Goal: Task Accomplishment & Management: Use online tool/utility

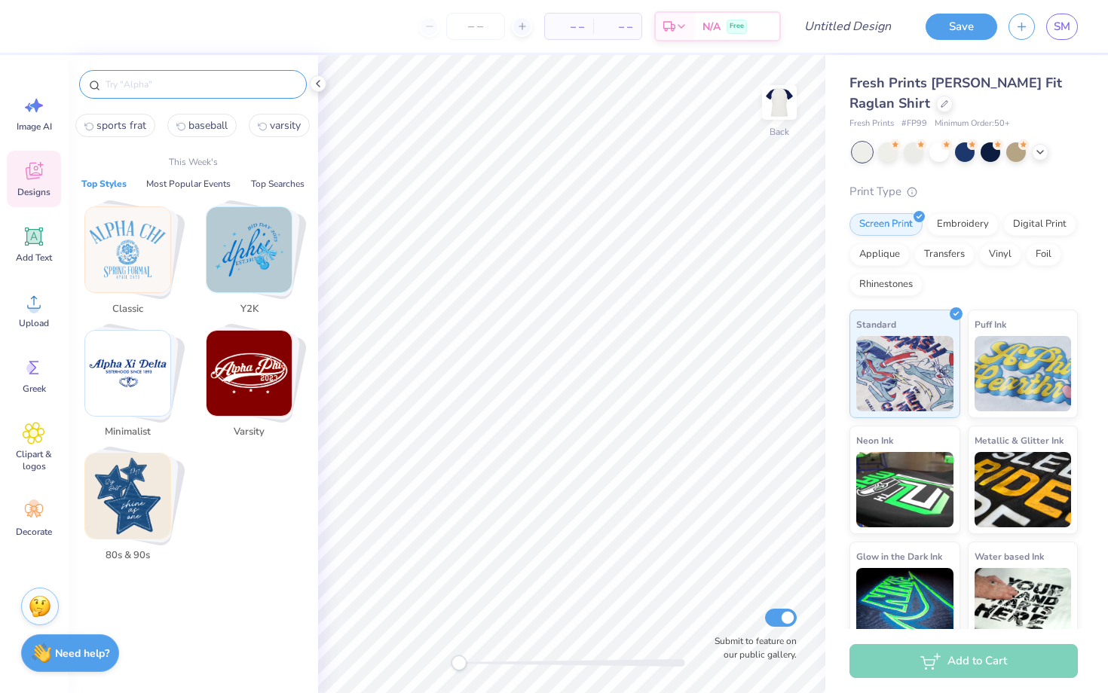
click at [151, 88] on input "text" at bounding box center [200, 84] width 193 height 15
click at [262, 381] on img "Stack Card Button Varsity" at bounding box center [249, 373] width 85 height 85
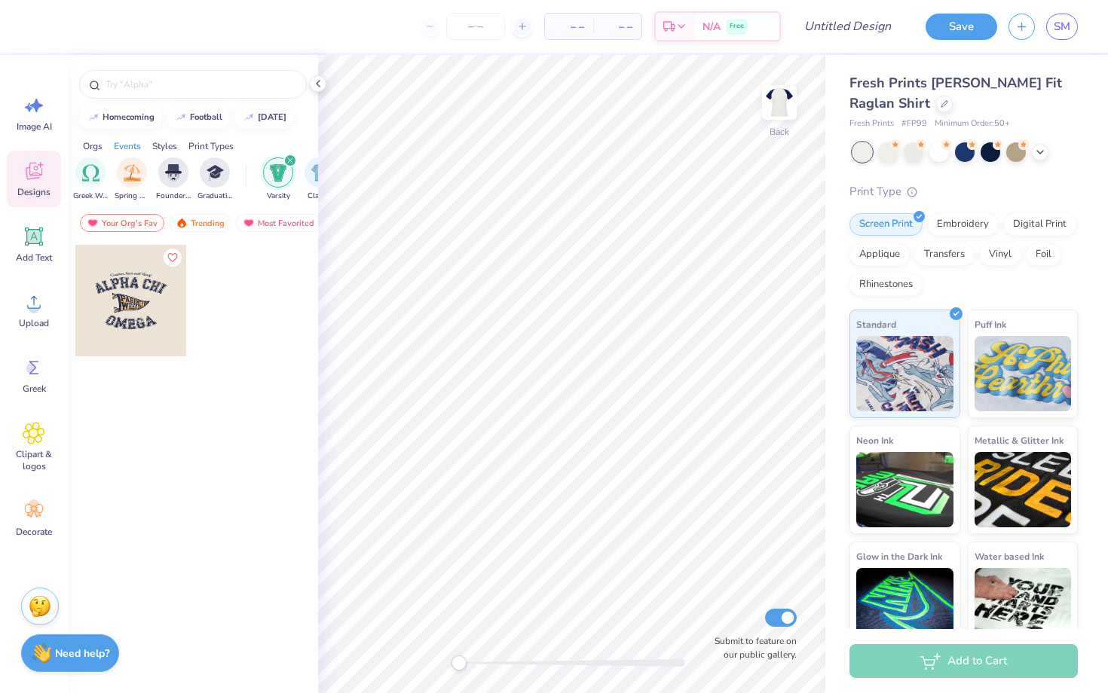
scroll to position [0, 790]
click at [197, 227] on div "Trending" at bounding box center [200, 223] width 63 height 18
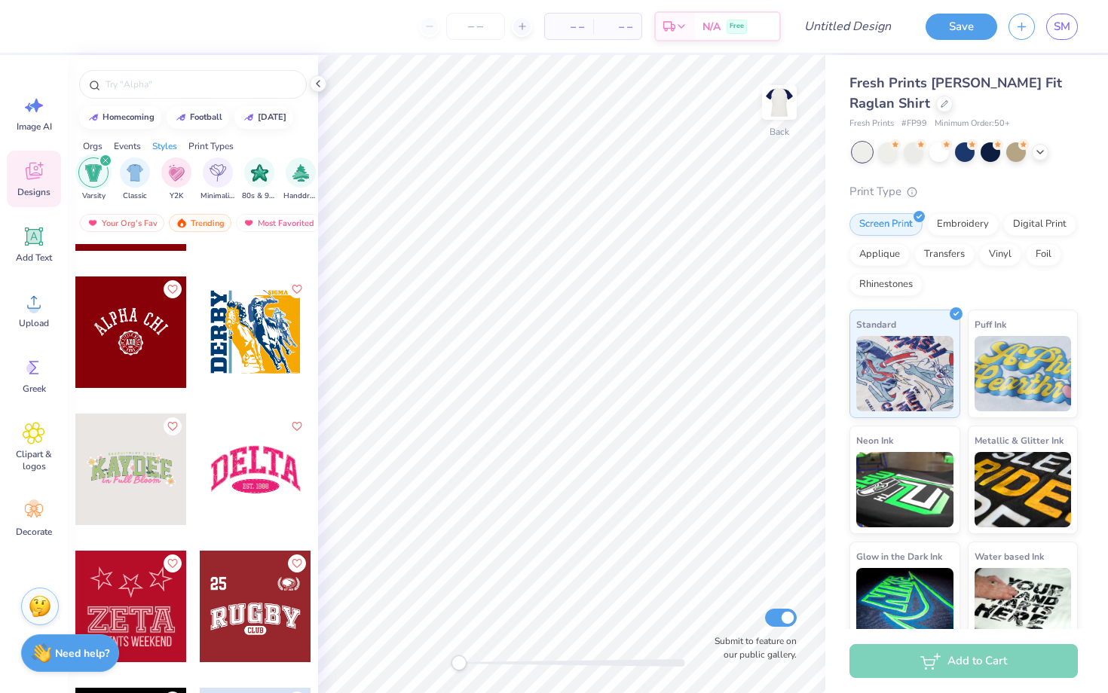
scroll to position [3333, 0]
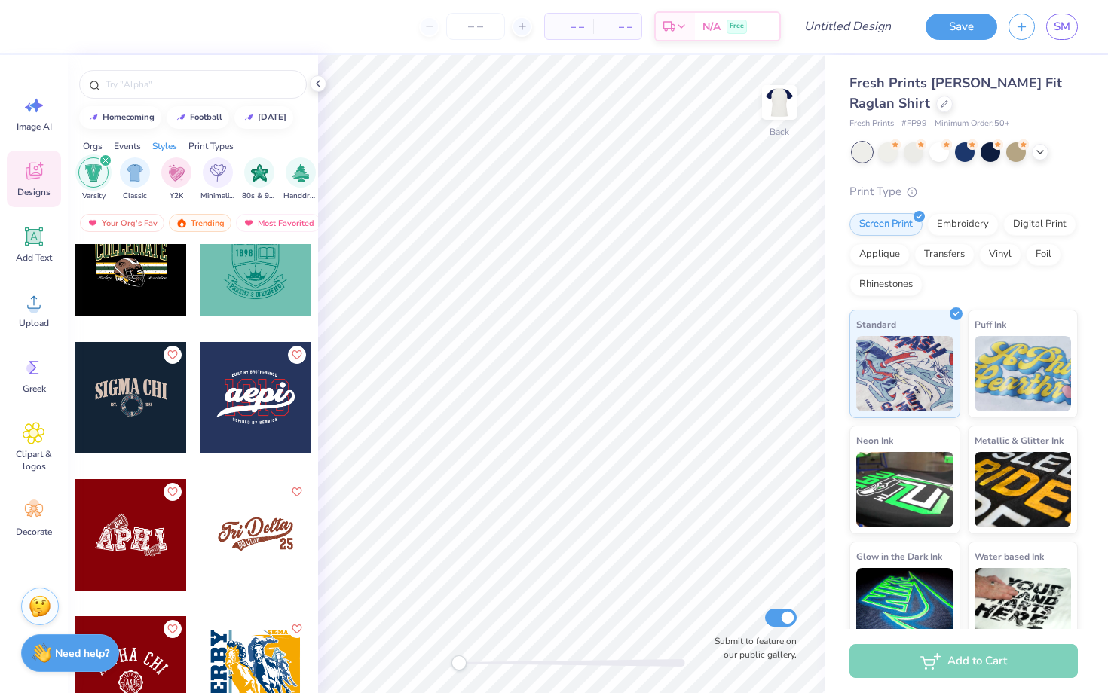
click at [261, 526] on div at bounding box center [256, 535] width 112 height 112
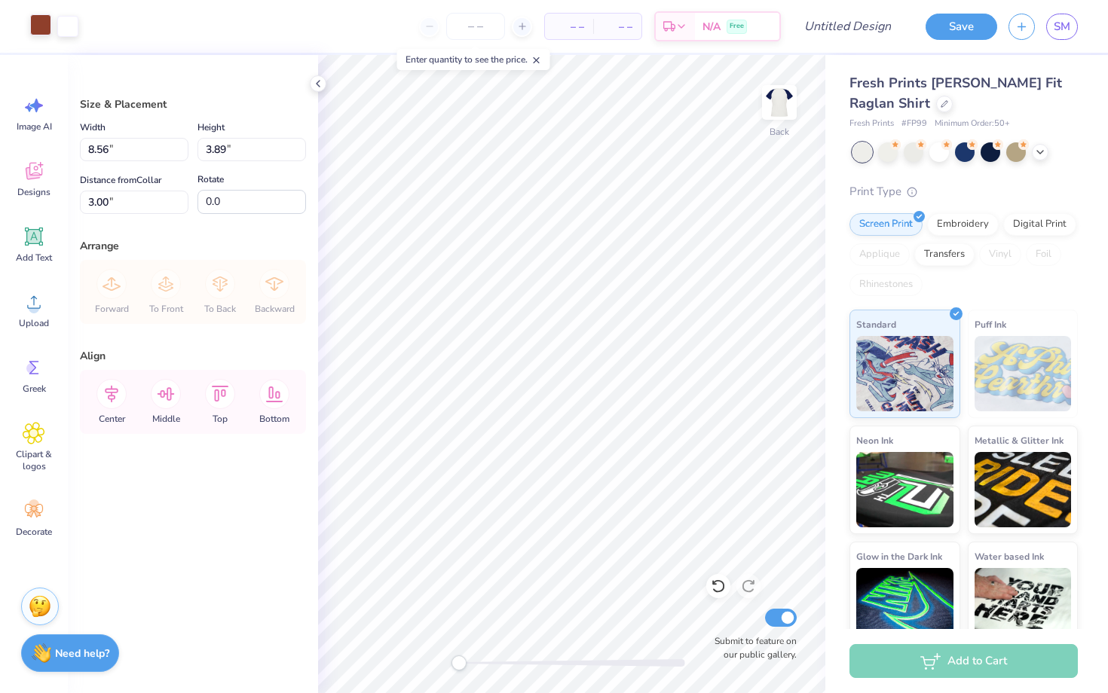
click at [35, 23] on div at bounding box center [40, 24] width 21 height 21
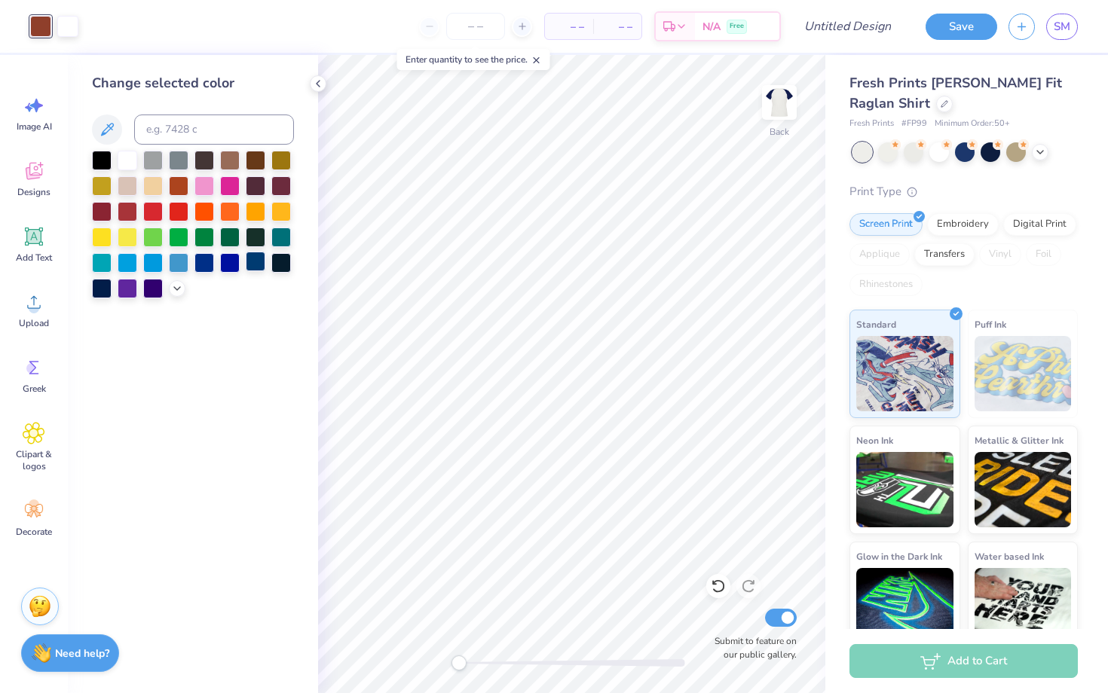
click at [257, 258] on div at bounding box center [256, 262] width 20 height 20
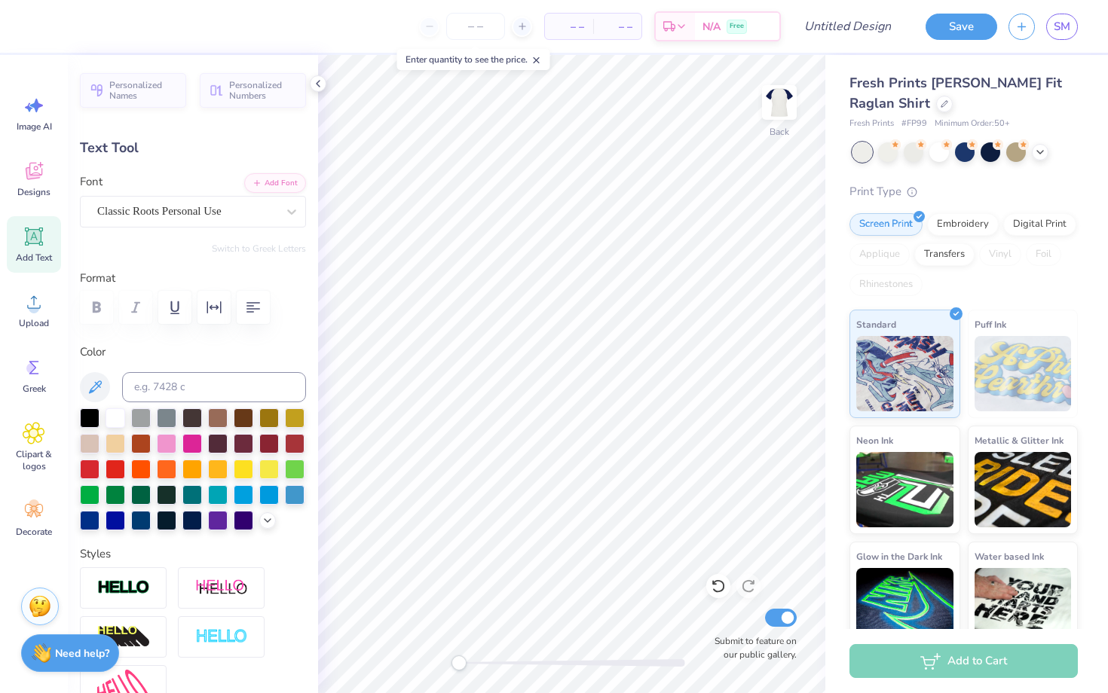
type textarea "D"
type textarea "Homecoming"
type input "0.0"
type input "7.77"
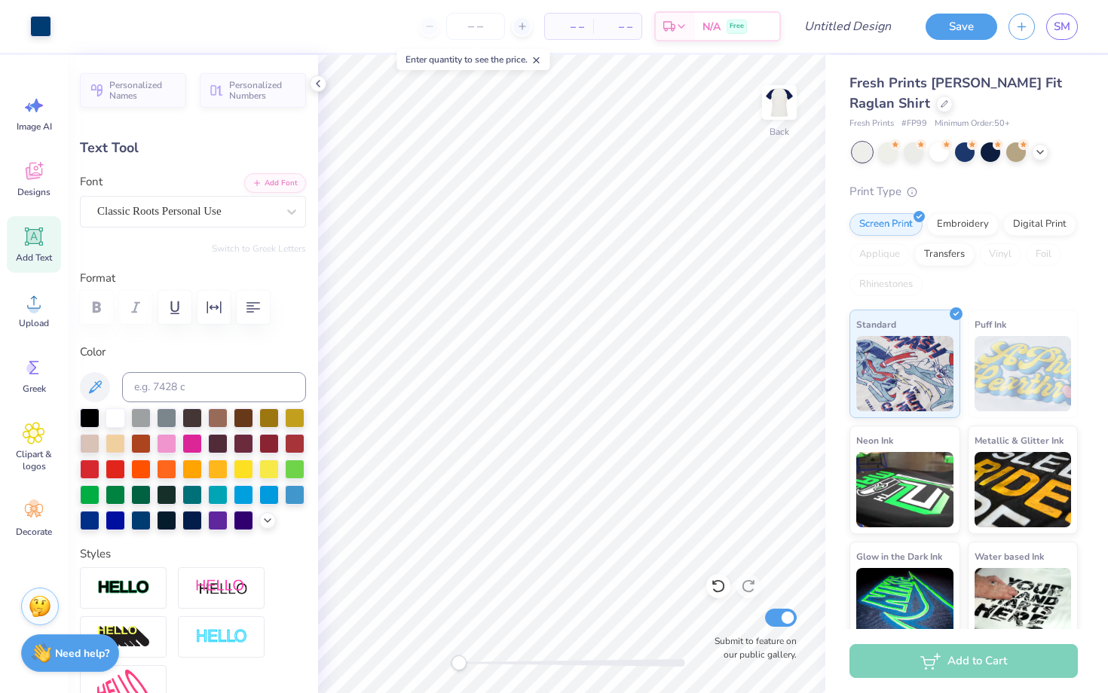
type input "2.16"
type input "0.0"
type input "1.09"
type input "0.98"
type input "4.81"
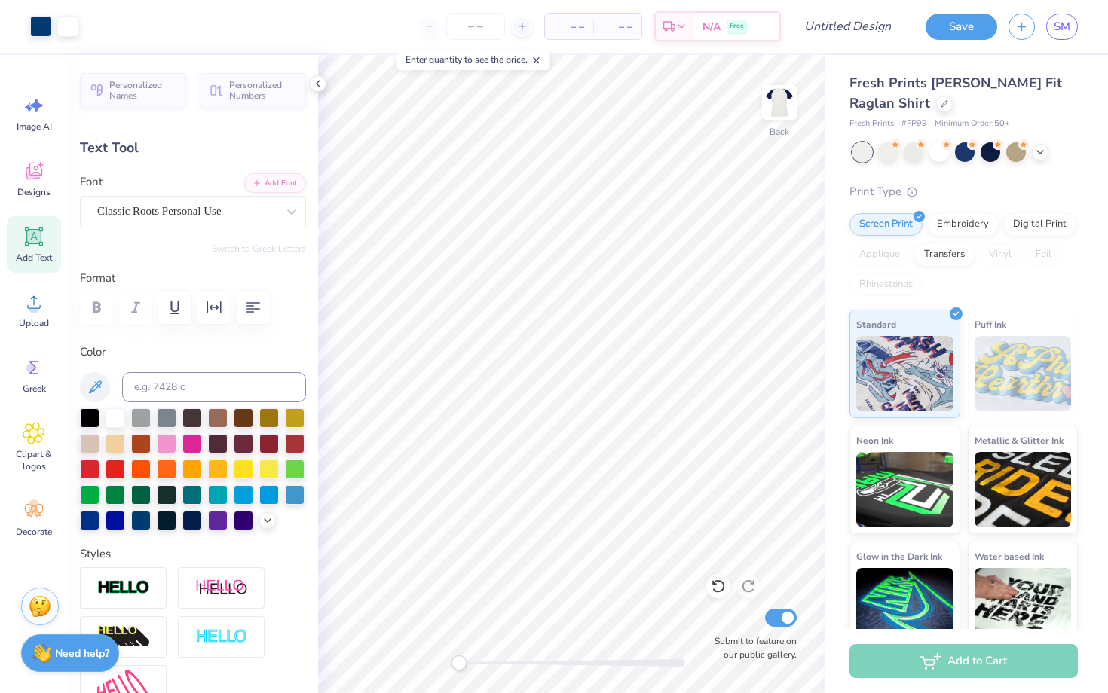
type input "0.0"
type input "1.92"
type input "0.95"
type input "4.97"
type input "-14.3"
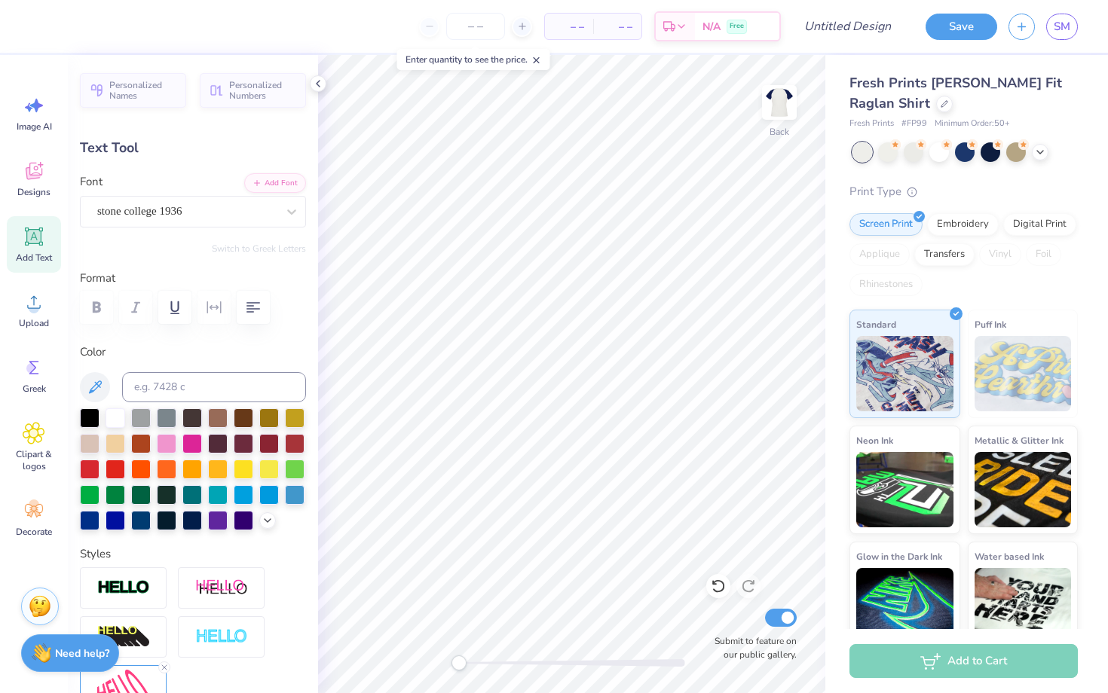
scroll to position [0, 0]
type textarea "B"
type textarea "Sigma pi x theta"
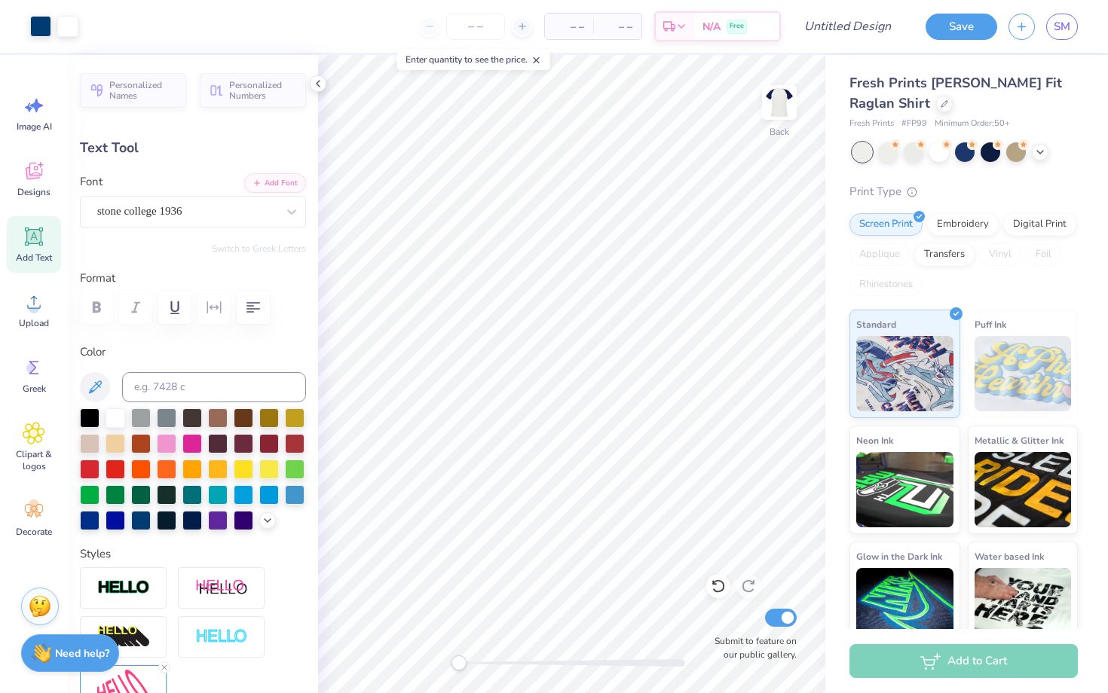
type input "0.0"
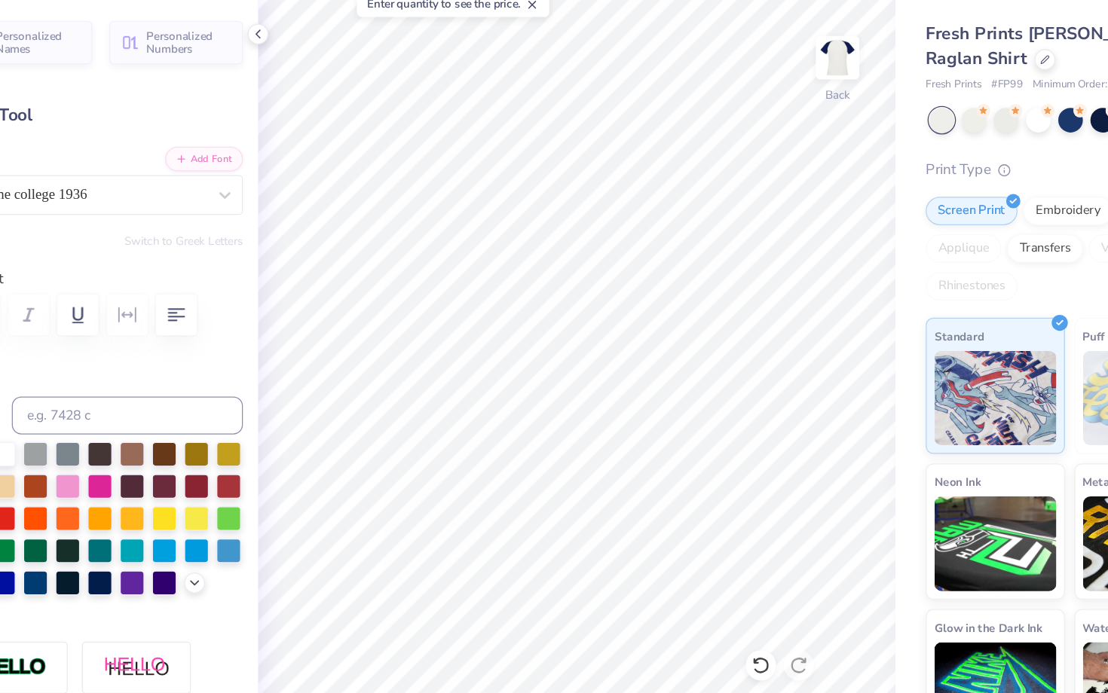
type input "1.87"
type input "0.91"
type input "5.00"
type input "-14.3"
type input "1.74"
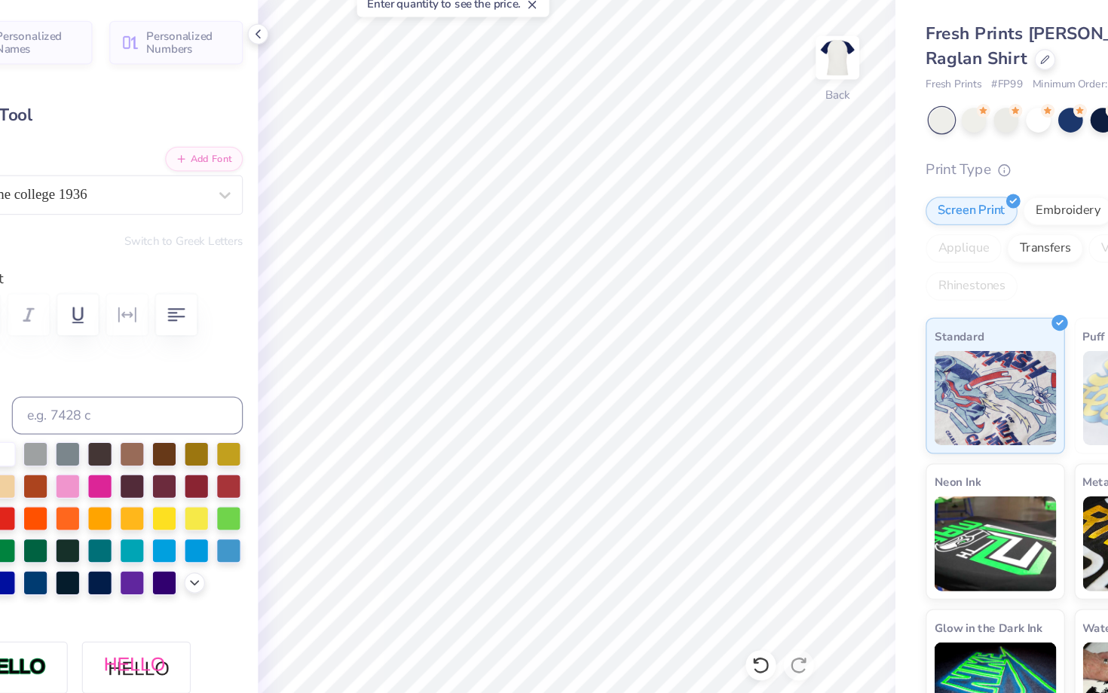
type input "0.84"
type input "5.04"
type input "-14.3"
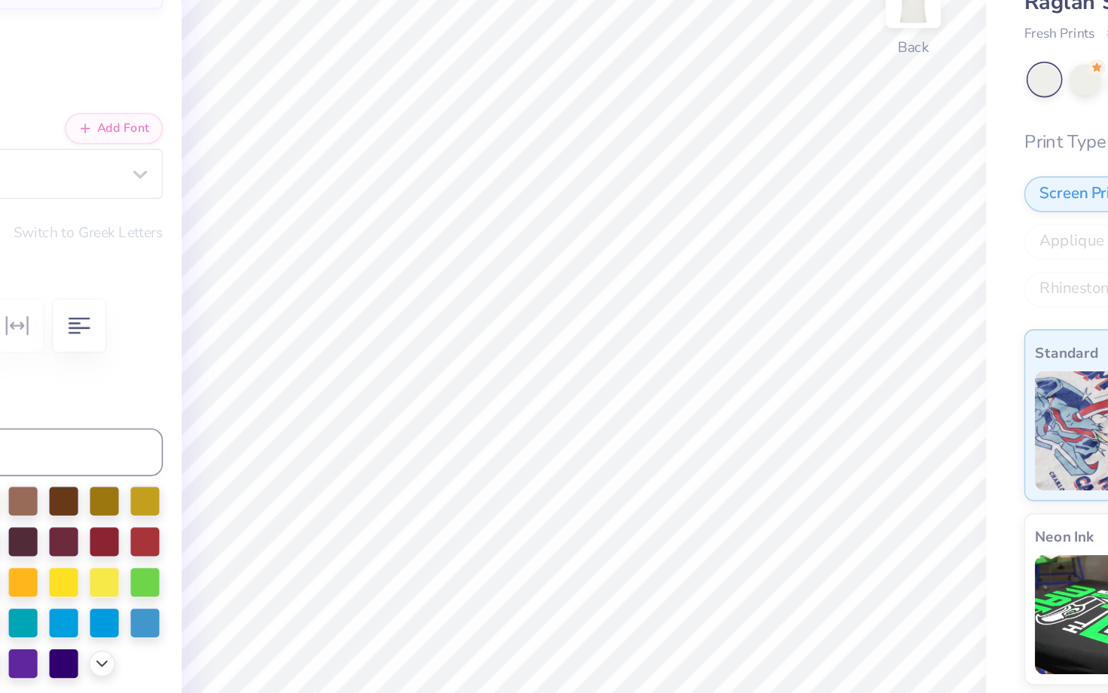
type input "1.83"
type input "0.89"
type input "5.01"
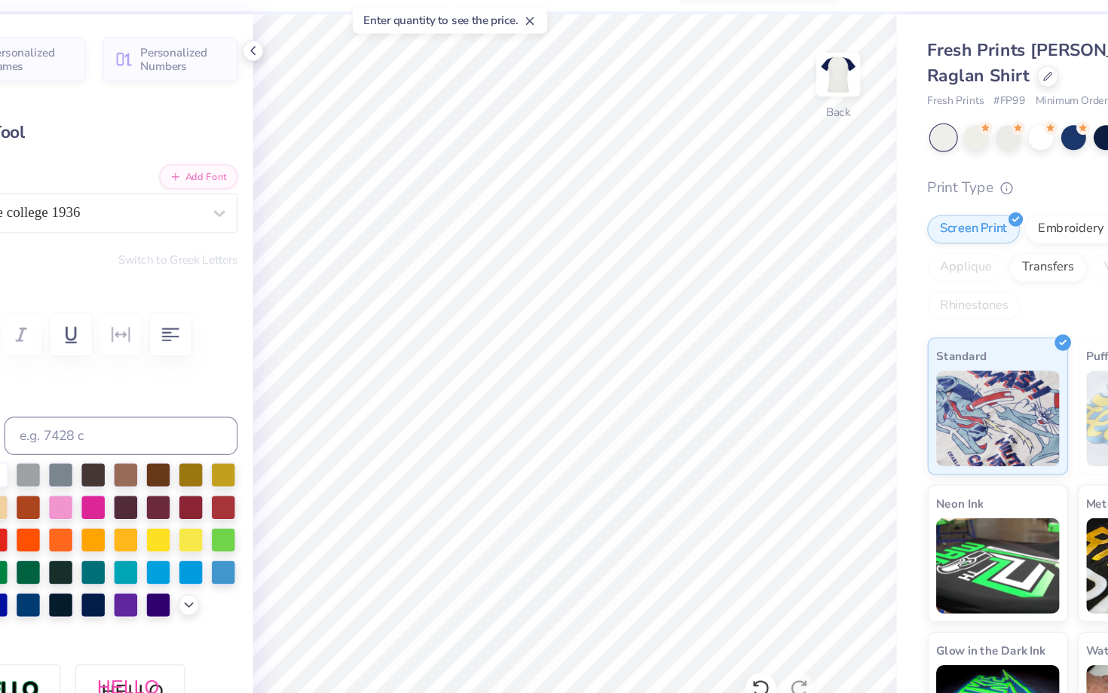
scroll to position [0, 3]
type input "0.0"
type input "5.46"
type input "-14.3"
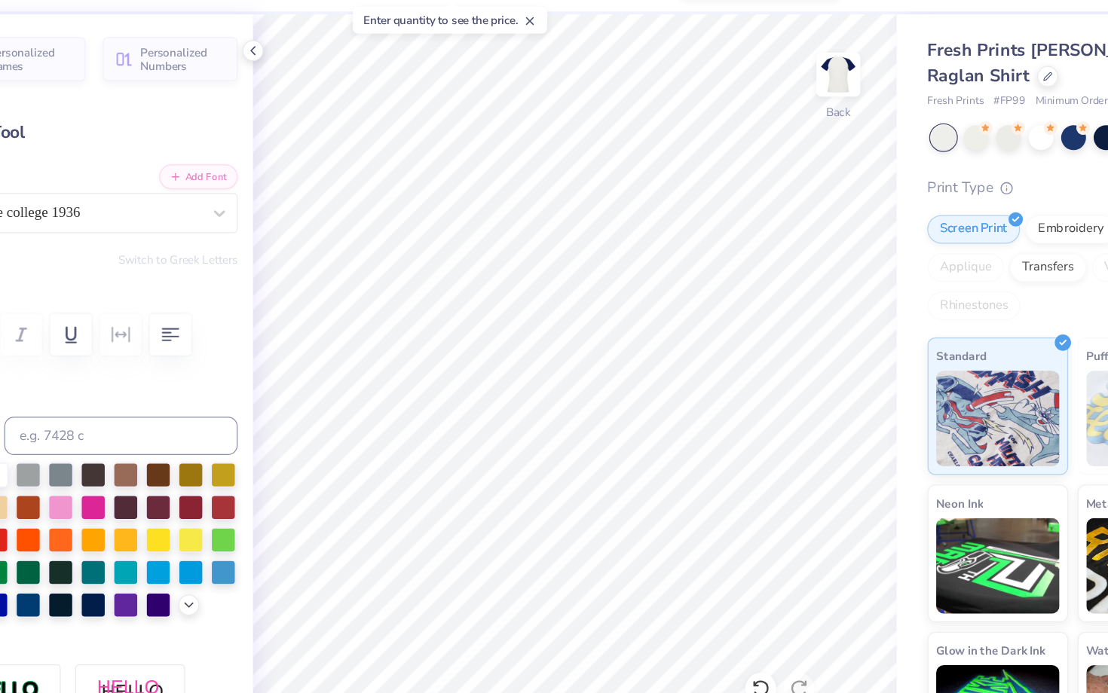
scroll to position [0, 0]
type textarea "Kappa alpha theta"
type input "1.09"
type input "0.98"
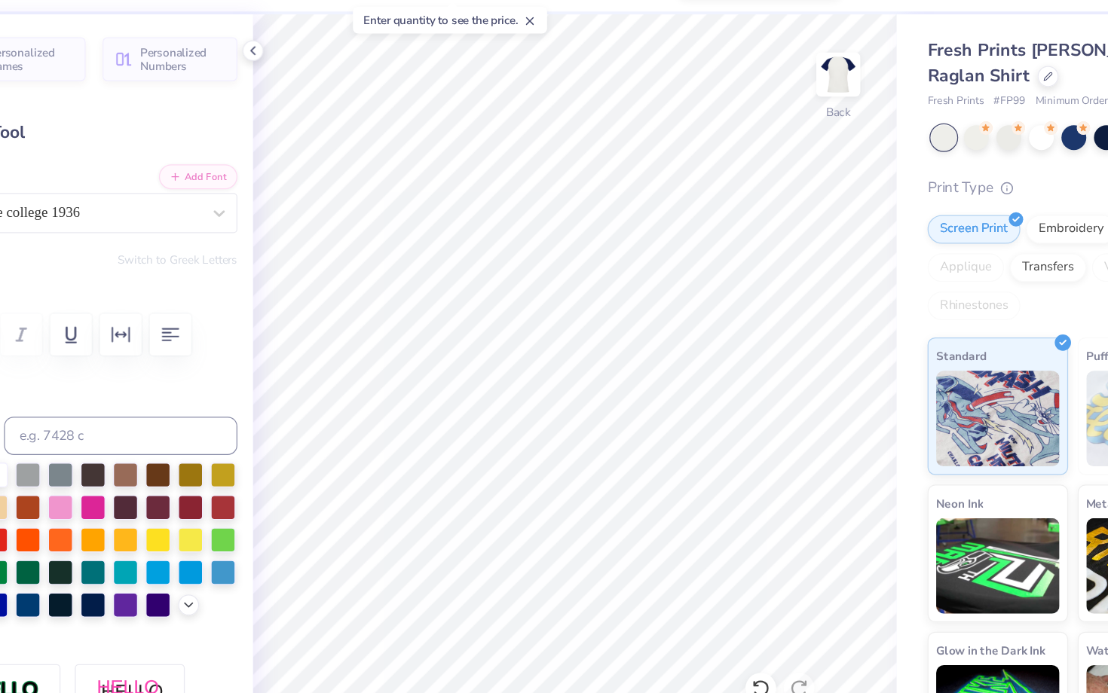
type input "8.99"
type input "0.0"
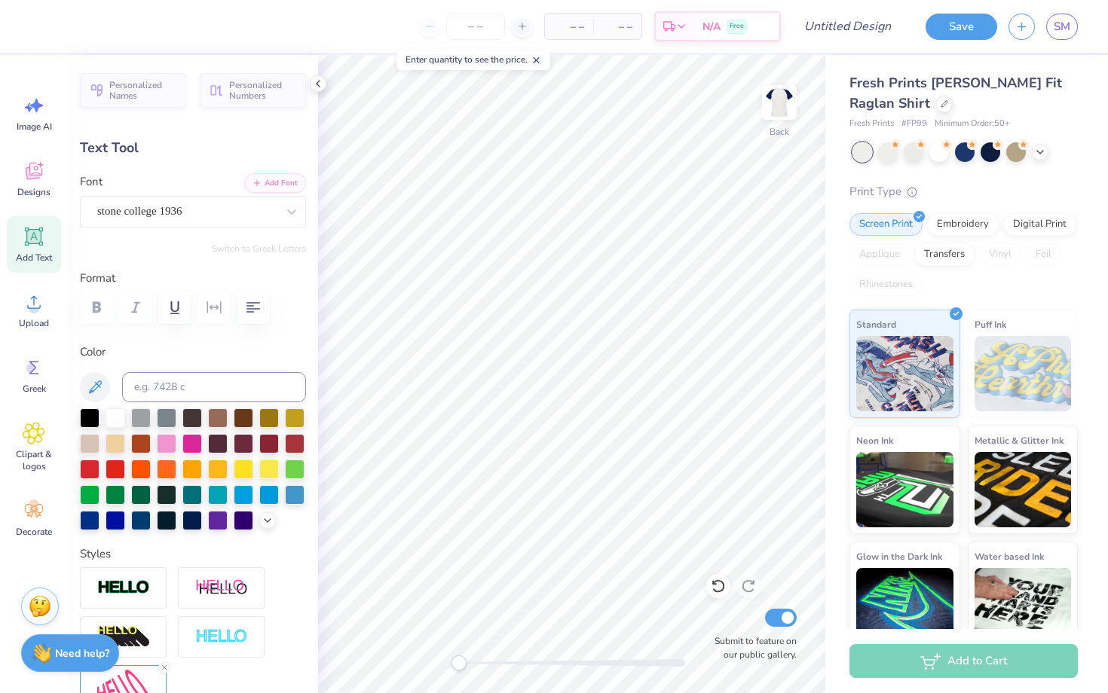
type input "1.84"
type input "0.89"
type input "7.78"
type input "-14.3"
click at [290, 439] on div at bounding box center [295, 443] width 20 height 20
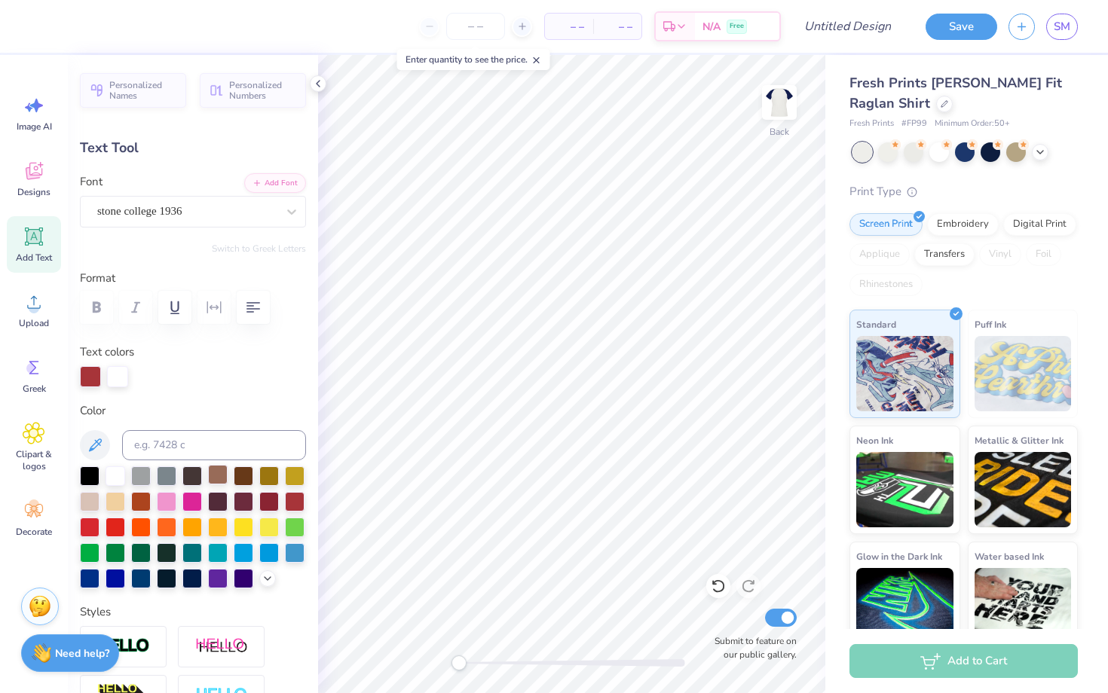
scroll to position [306, 0]
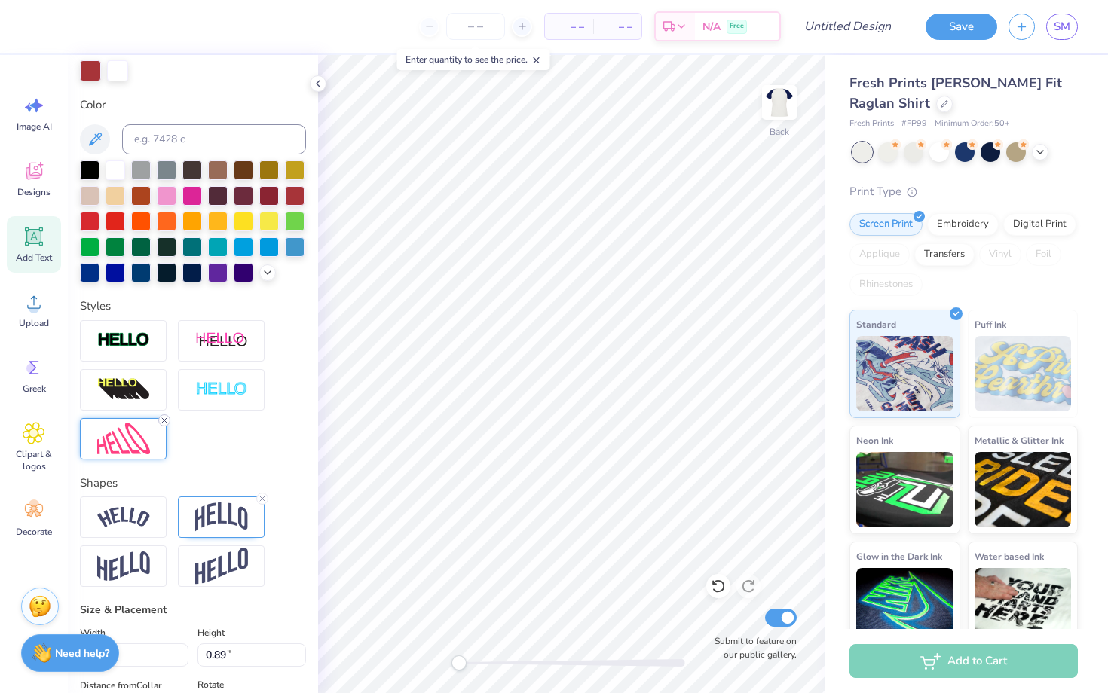
click at [162, 421] on line at bounding box center [164, 420] width 5 height 5
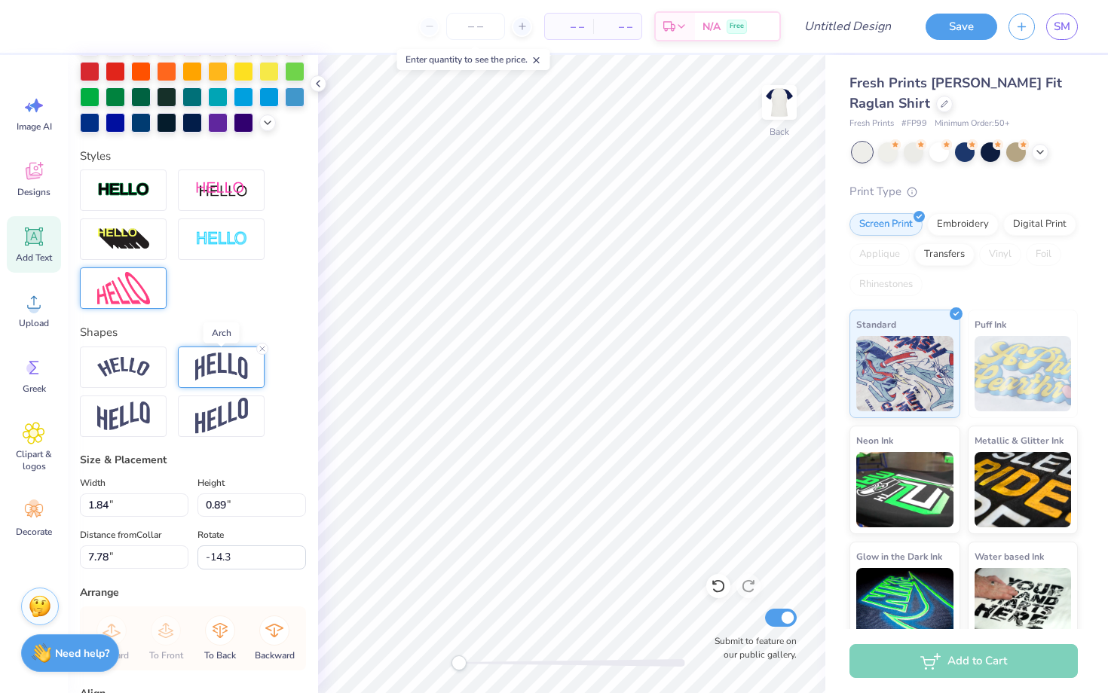
scroll to position [491, 0]
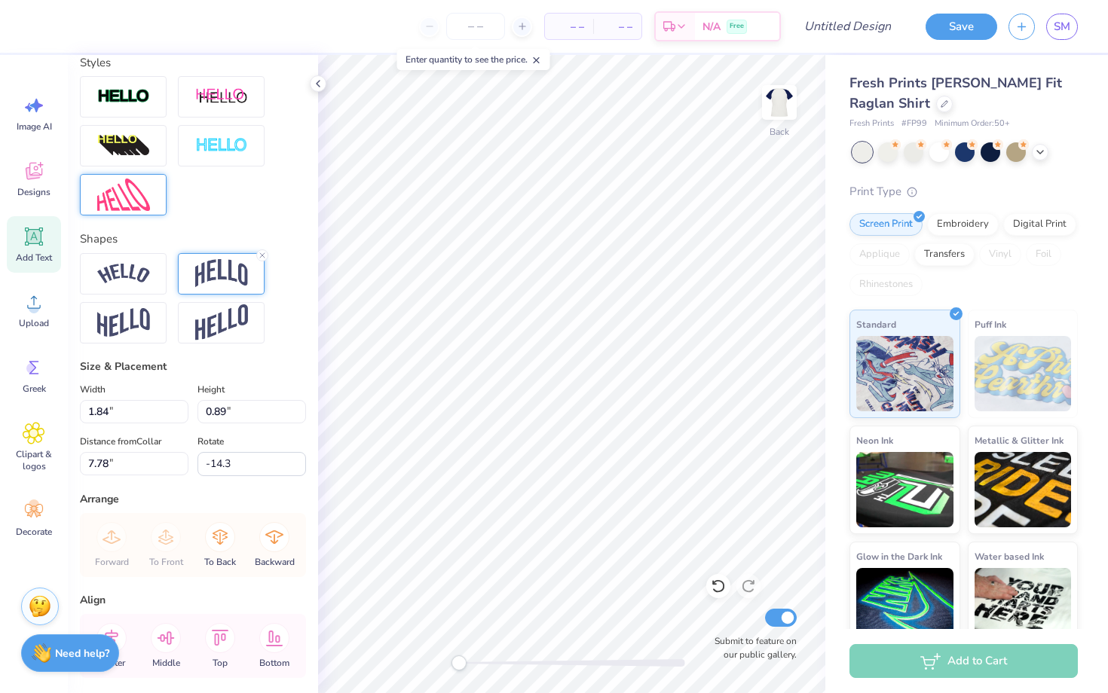
click at [237, 271] on img at bounding box center [221, 273] width 53 height 29
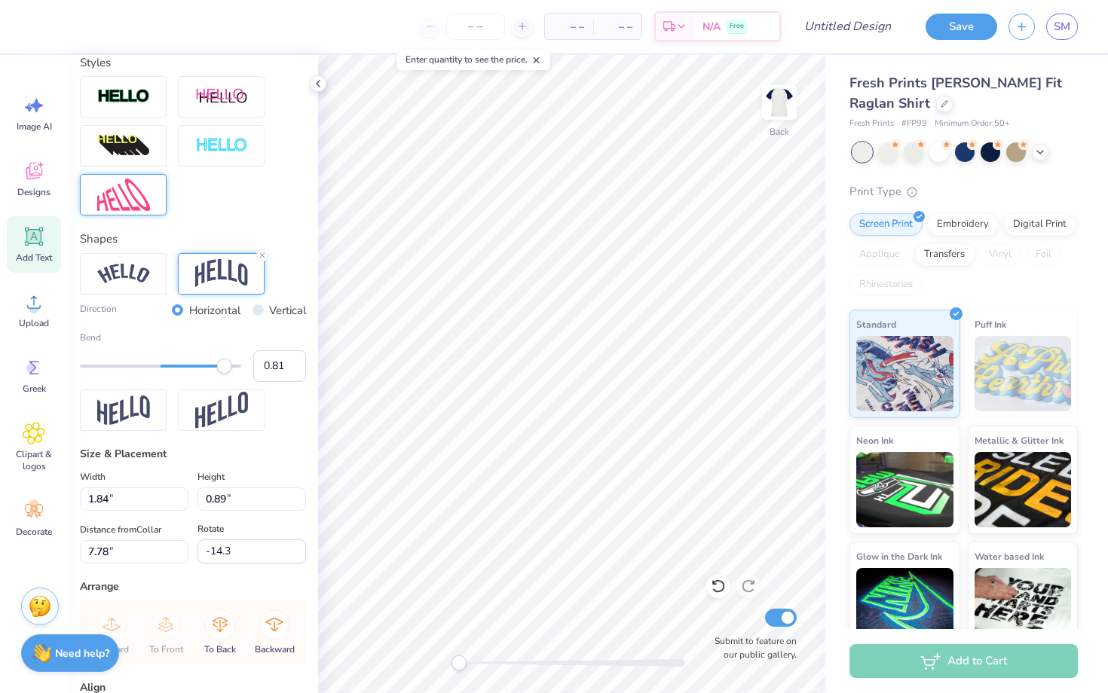
type input "0.82"
drag, startPoint x: 171, startPoint y: 370, endPoint x: 226, endPoint y: 371, distance: 55.0
click at [226, 371] on div "Accessibility label" at bounding box center [226, 366] width 15 height 15
click at [116, 271] on img at bounding box center [123, 274] width 53 height 20
click at [263, 255] on div at bounding box center [221, 273] width 87 height 41
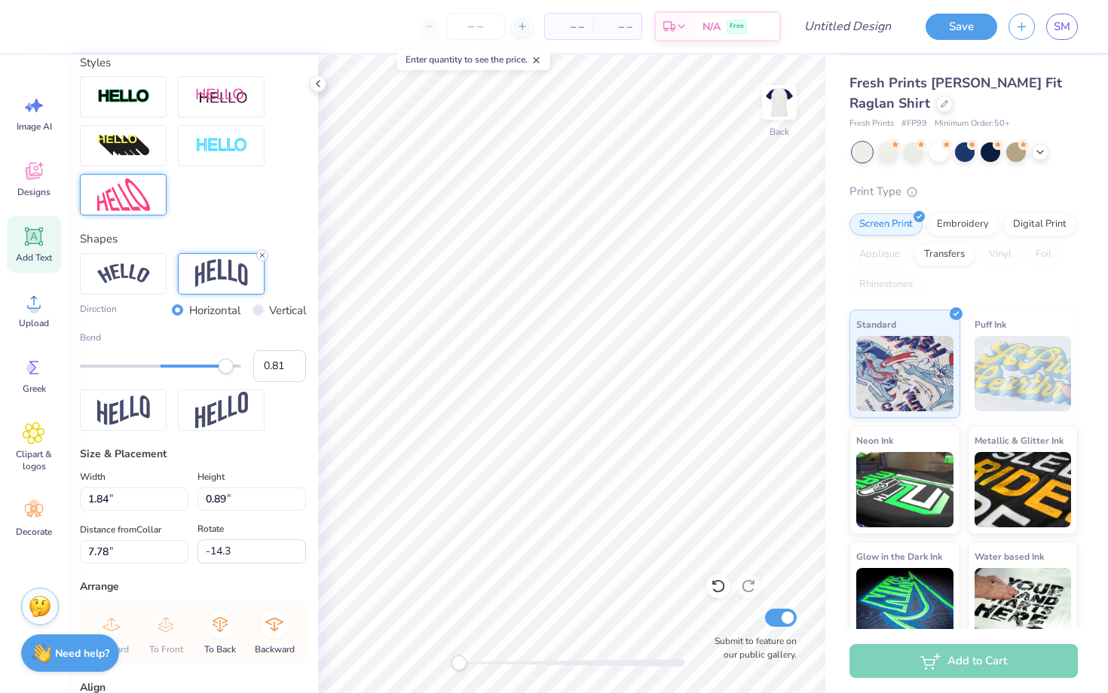
click at [262, 254] on line at bounding box center [262, 255] width 5 height 5
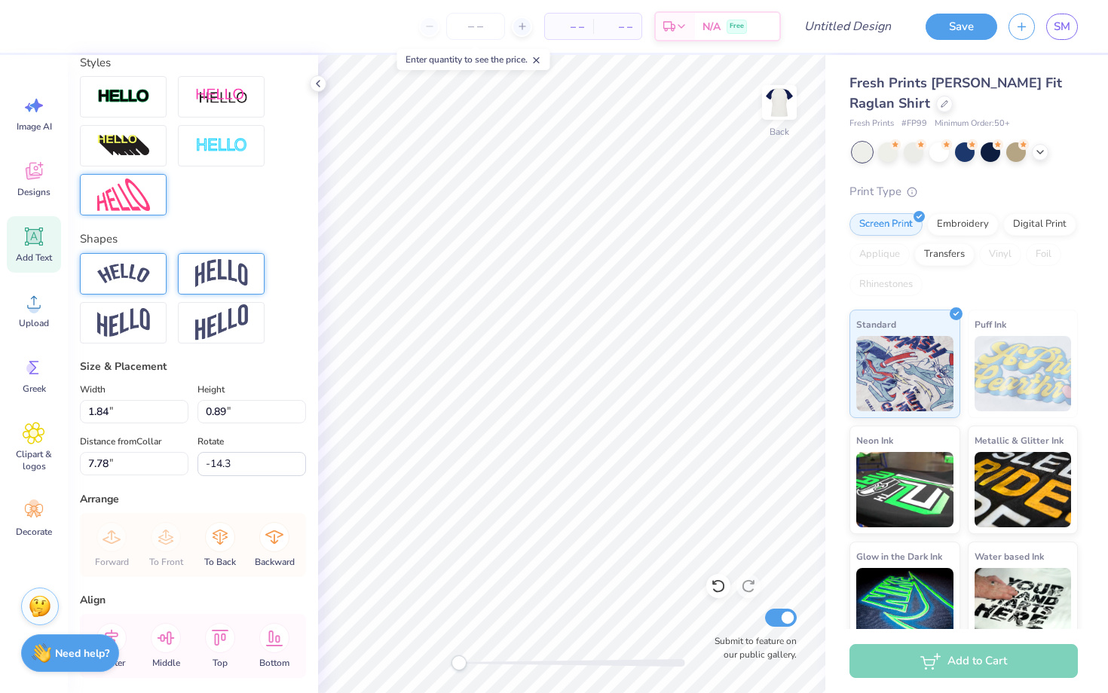
click at [133, 277] on img at bounding box center [123, 274] width 53 height 20
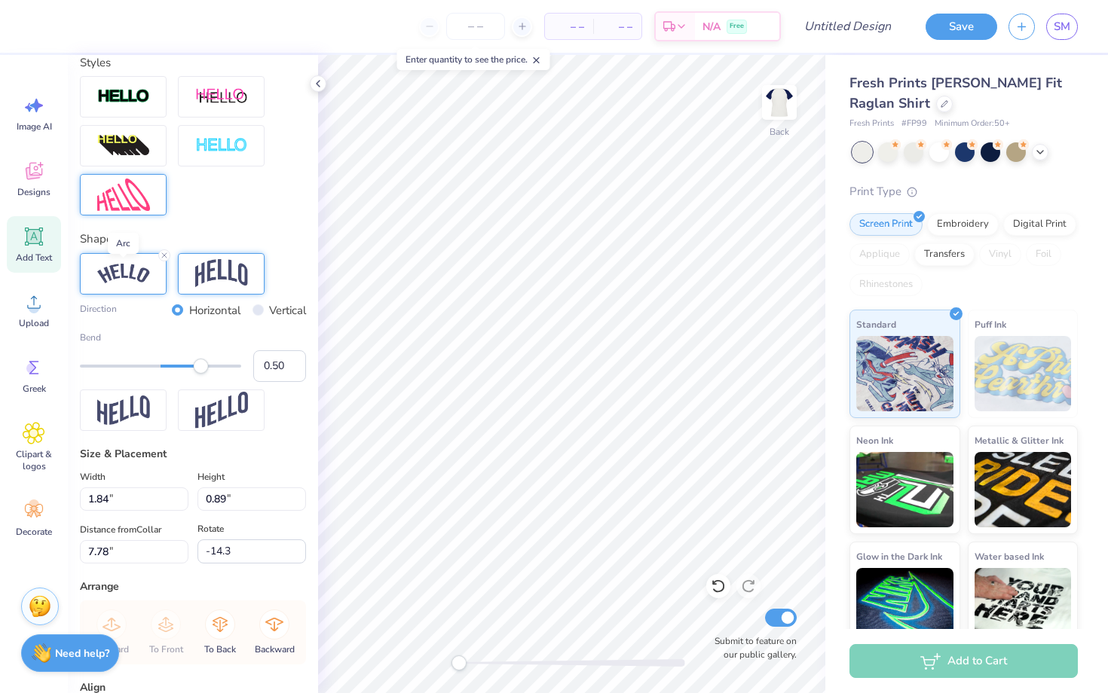
click at [138, 266] on img at bounding box center [123, 274] width 53 height 20
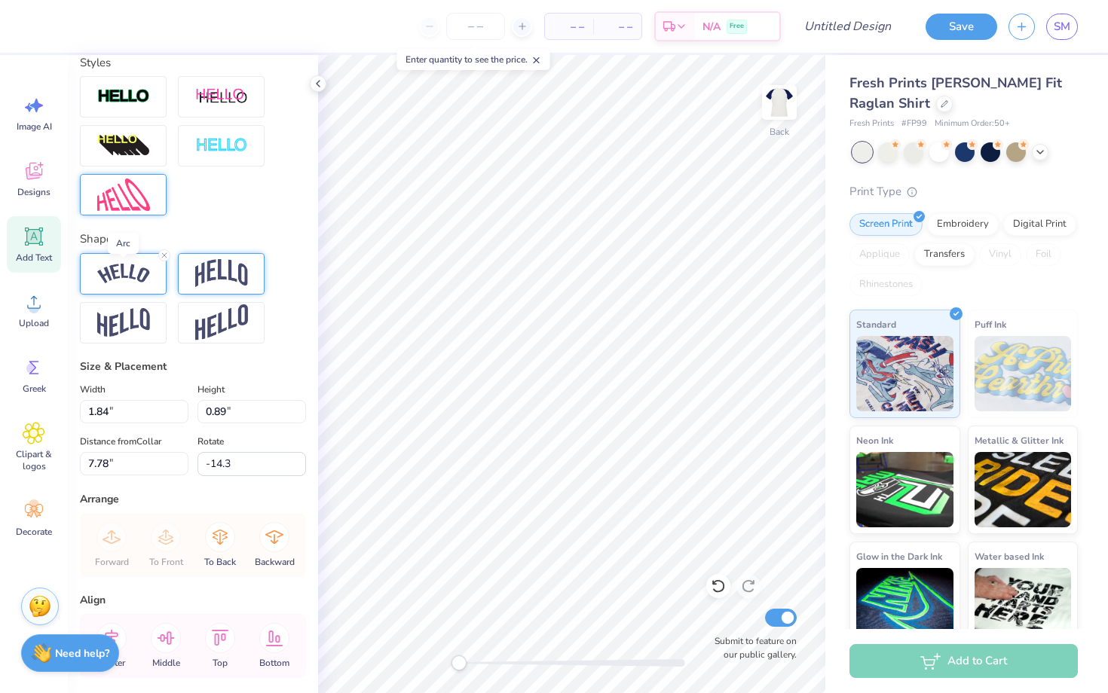
click at [138, 266] on img at bounding box center [123, 274] width 53 height 20
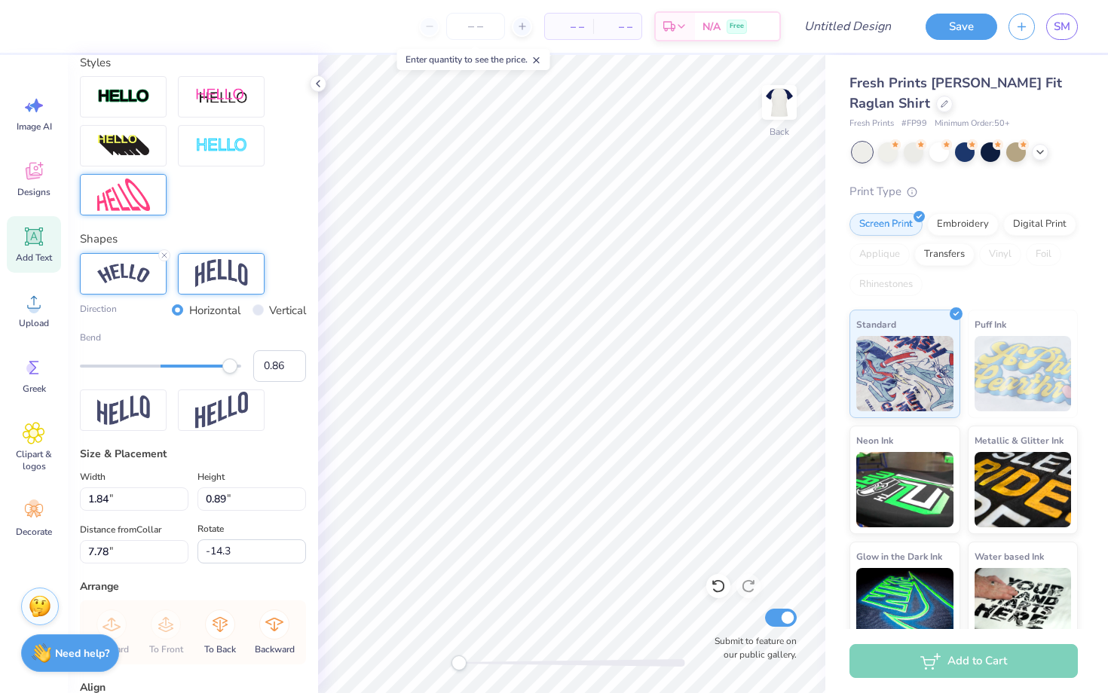
type input "0.87"
drag, startPoint x: 201, startPoint y: 366, endPoint x: 231, endPoint y: 378, distance: 32.5
click at [231, 378] on div "Bend 0.88" at bounding box center [193, 356] width 226 height 51
type input "2.17"
type input "1.22"
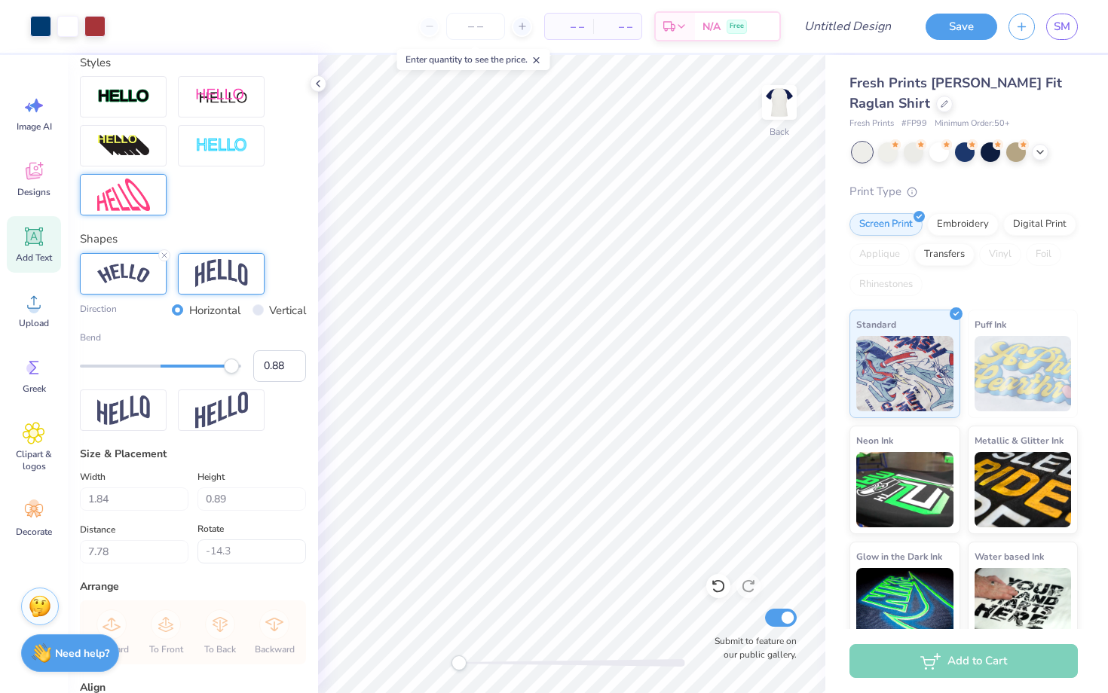
type input "7.49"
type input "0.0"
type input "2.15"
type input "1.32"
type input "7.47"
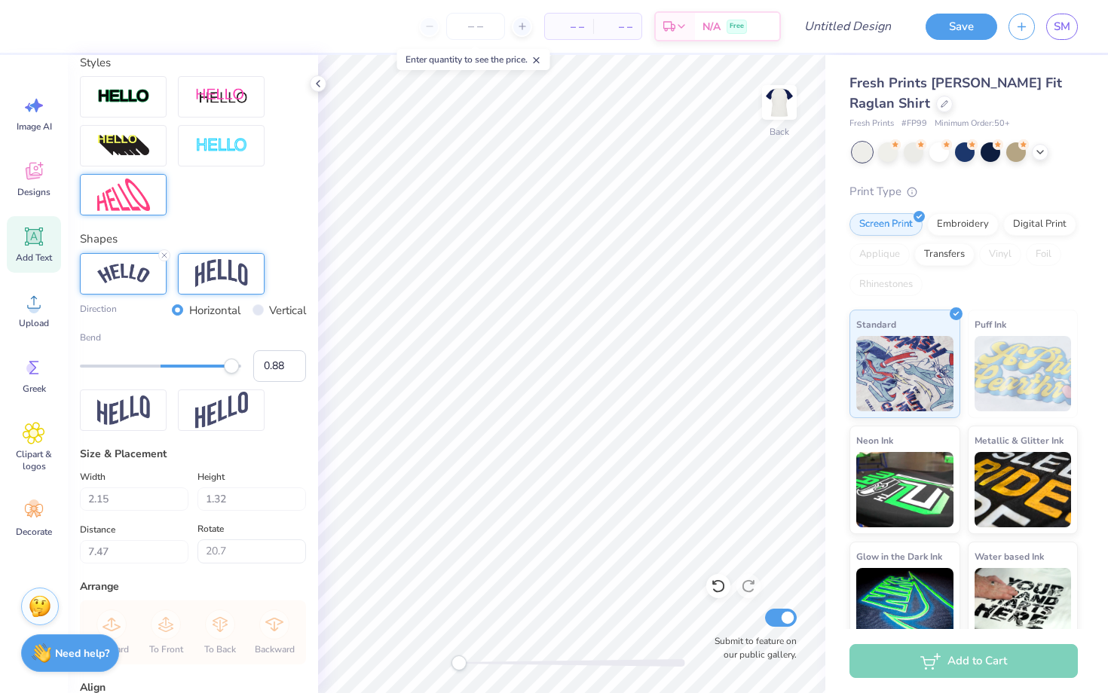
type input "0.0"
type input "2.26"
type input "0.98"
type input "7.51"
type input "0.0"
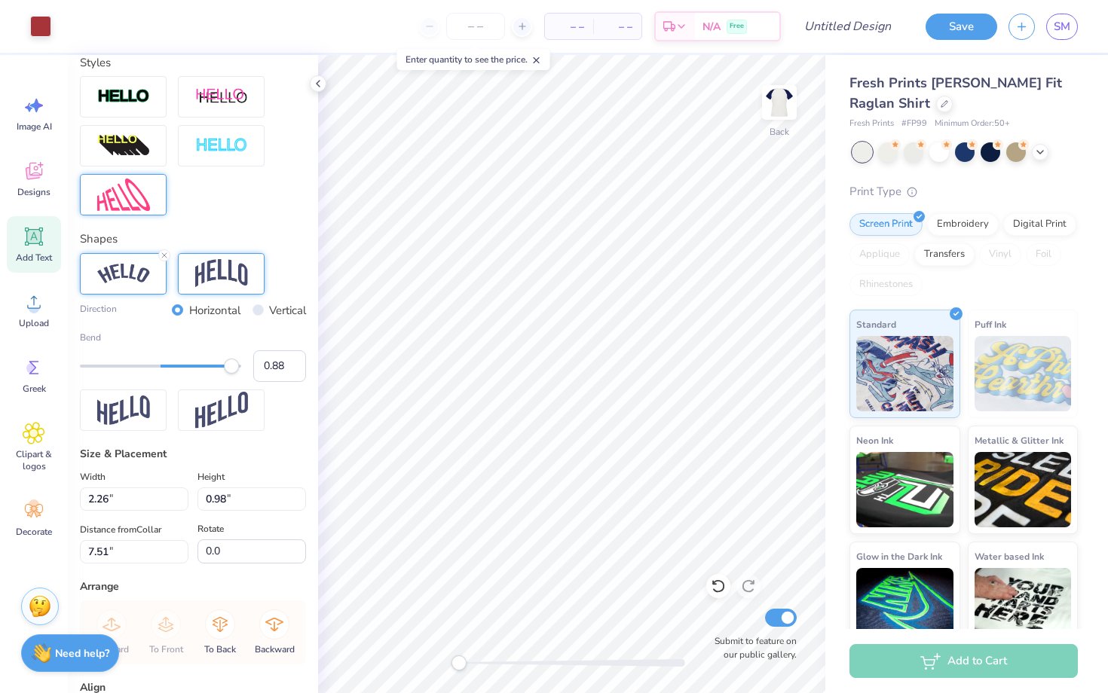
type input "5.11"
type input "0.0"
type input "5.01"
type input "0.8"
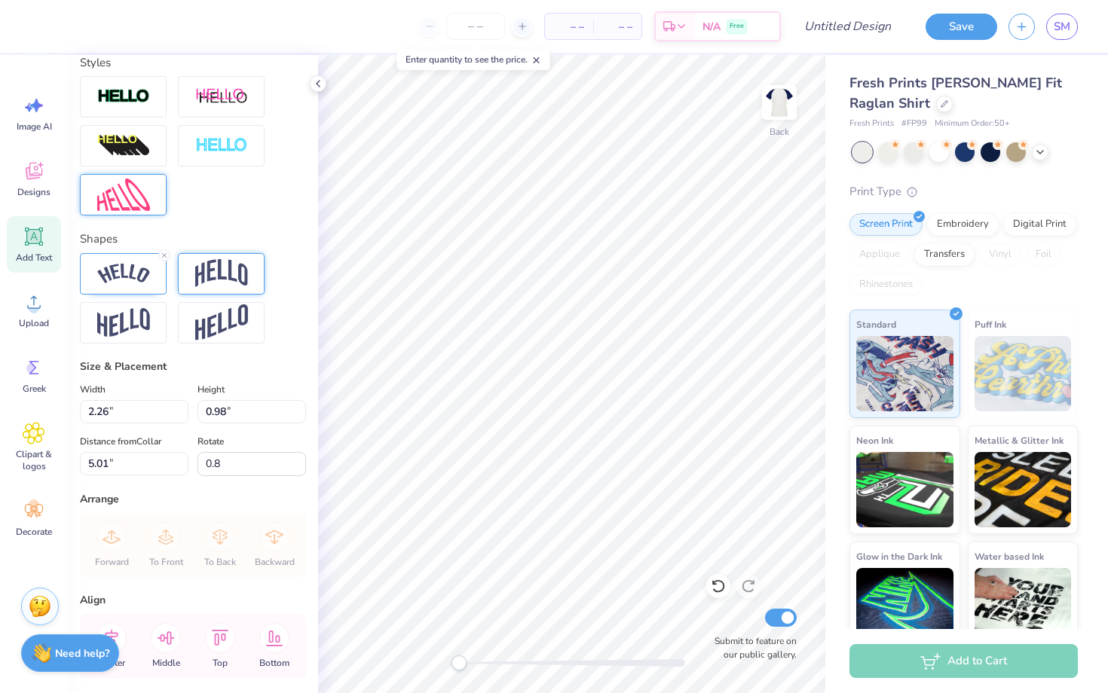
scroll to position [0, 0]
type textarea "a"
type textarea "sigma pi"
click at [843, 28] on input "Design Title" at bounding box center [866, 26] width 74 height 30
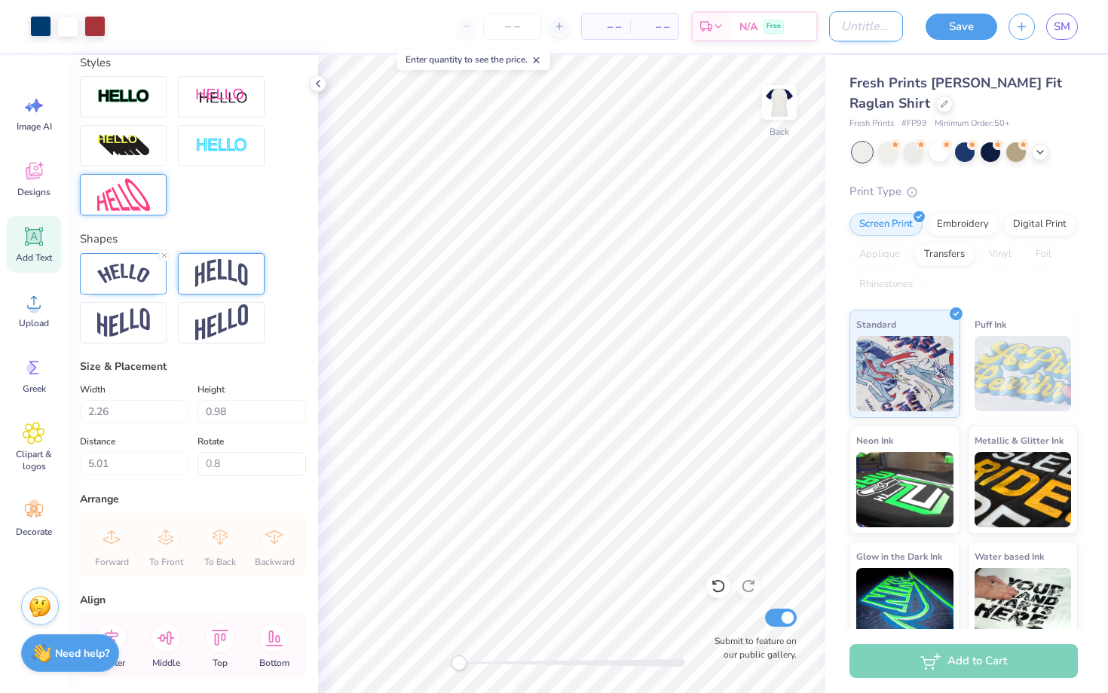
type input "0.0"
type input "hoco9"
click at [961, 27] on button "Save" at bounding box center [962, 24] width 72 height 26
type input "1.16"
type input "0.52"
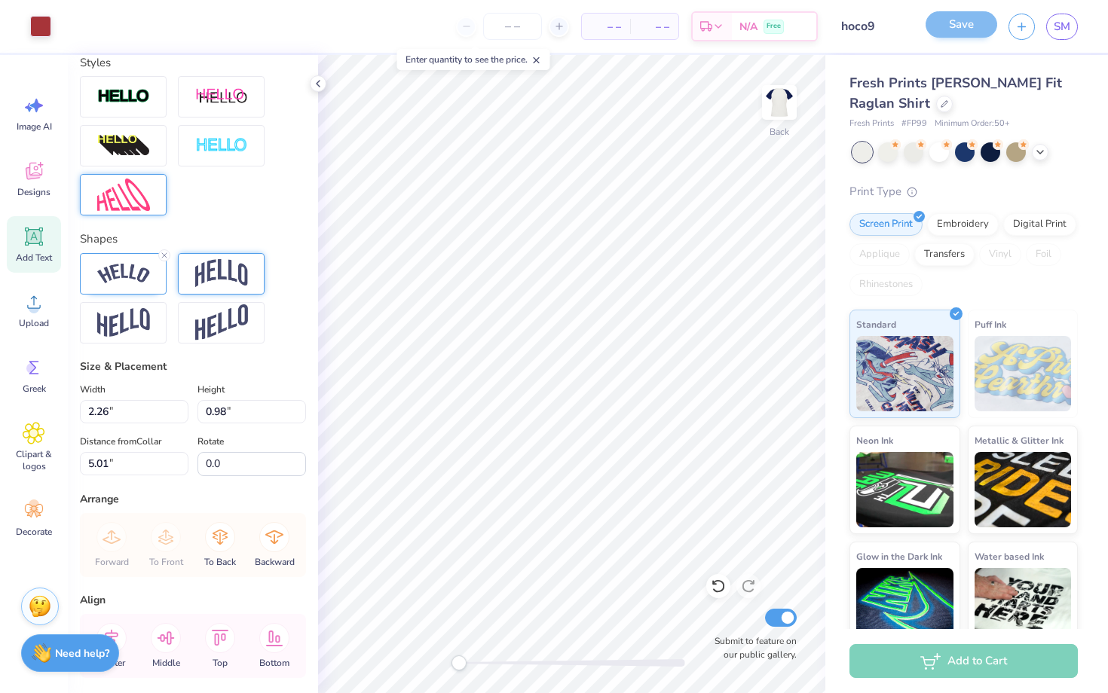
type input "7.81"
click at [122, 220] on div "Personalized Names Personalized Numbers Text Tool Add Font Font stone college 1…" at bounding box center [193, 374] width 250 height 638
click at [109, 213] on div at bounding box center [123, 194] width 87 height 41
click at [965, 18] on div "Save" at bounding box center [962, 27] width 72 height 26
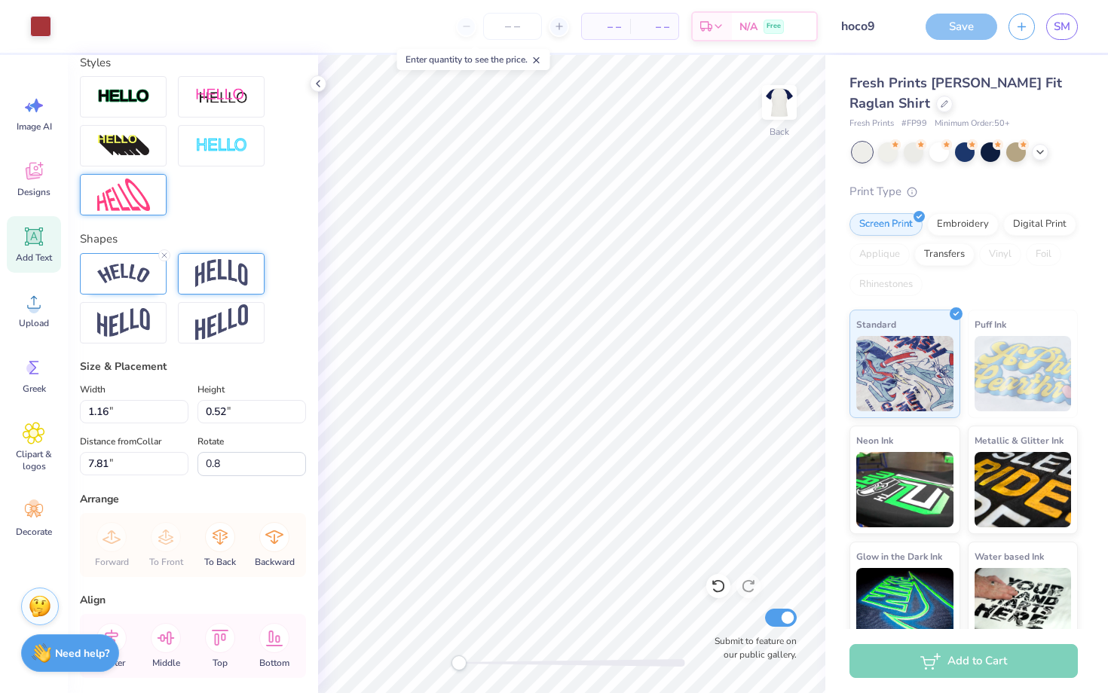
click at [965, 18] on div "Save" at bounding box center [962, 27] width 72 height 26
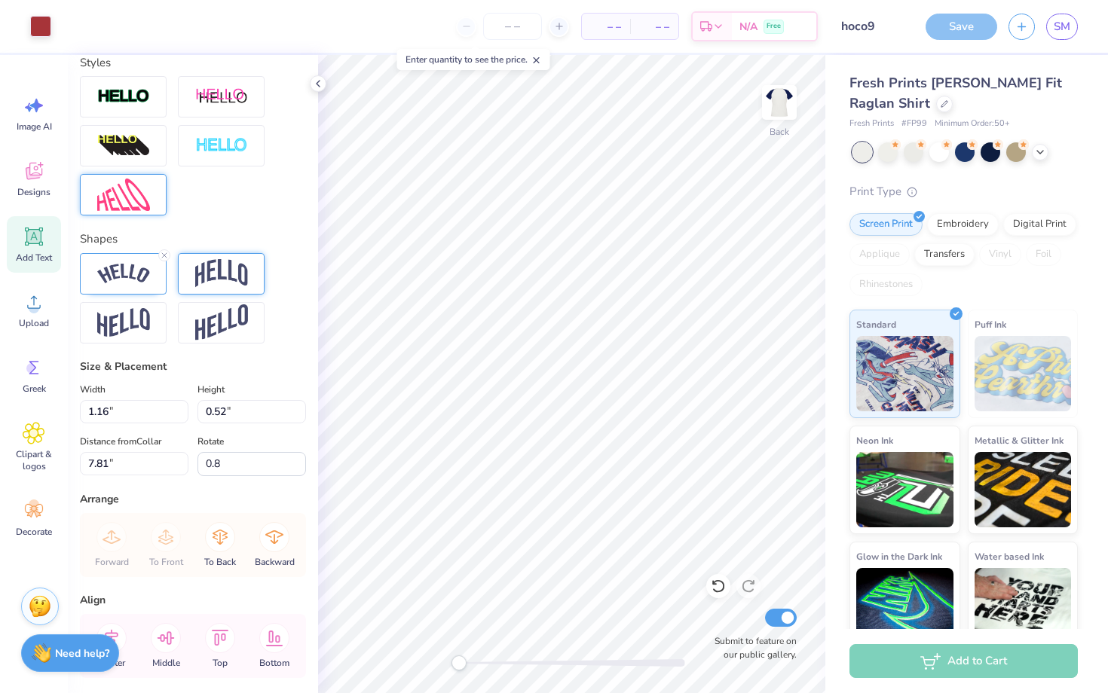
click at [965, 18] on div "Save" at bounding box center [962, 27] width 72 height 26
click at [871, 23] on input "hoco9" at bounding box center [866, 26] width 74 height 30
click at [959, 26] on div "Save" at bounding box center [962, 27] width 72 height 26
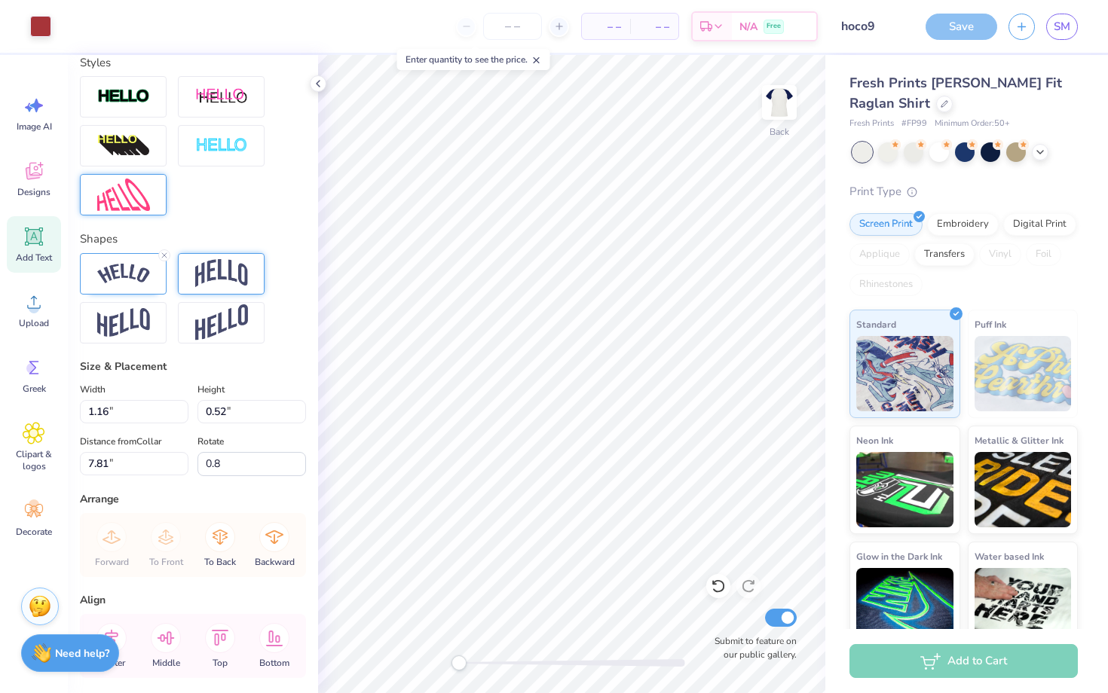
click at [959, 26] on div "Save" at bounding box center [962, 27] width 72 height 26
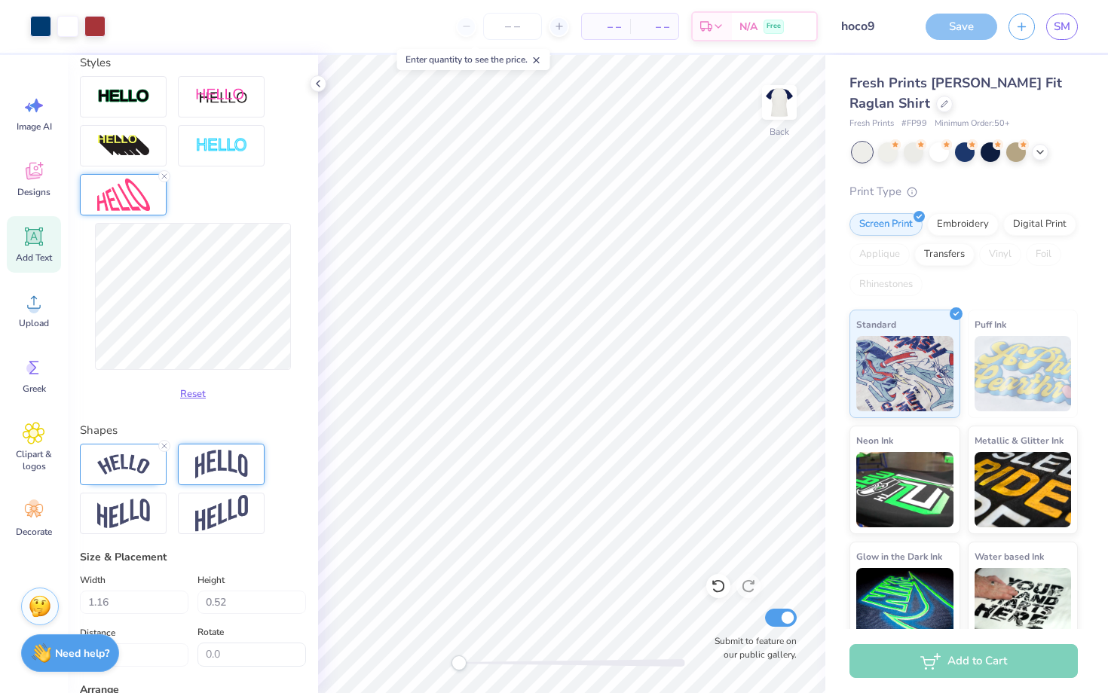
scroll to position [551, 0]
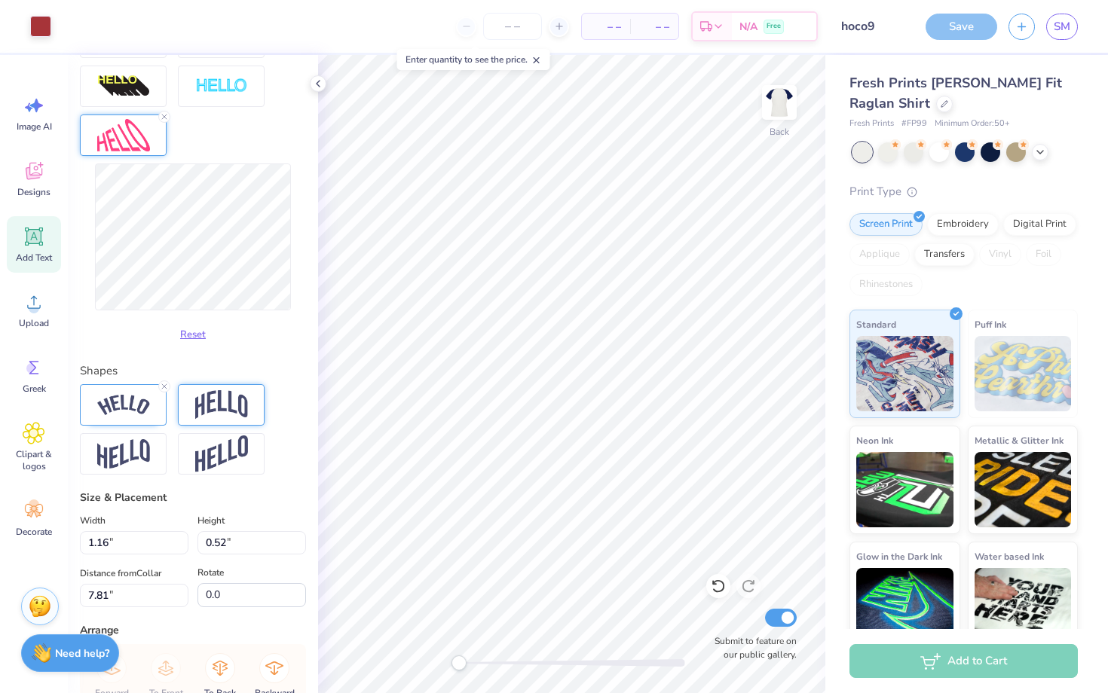
type input "0.8"
click at [118, 403] on img at bounding box center [123, 405] width 53 height 20
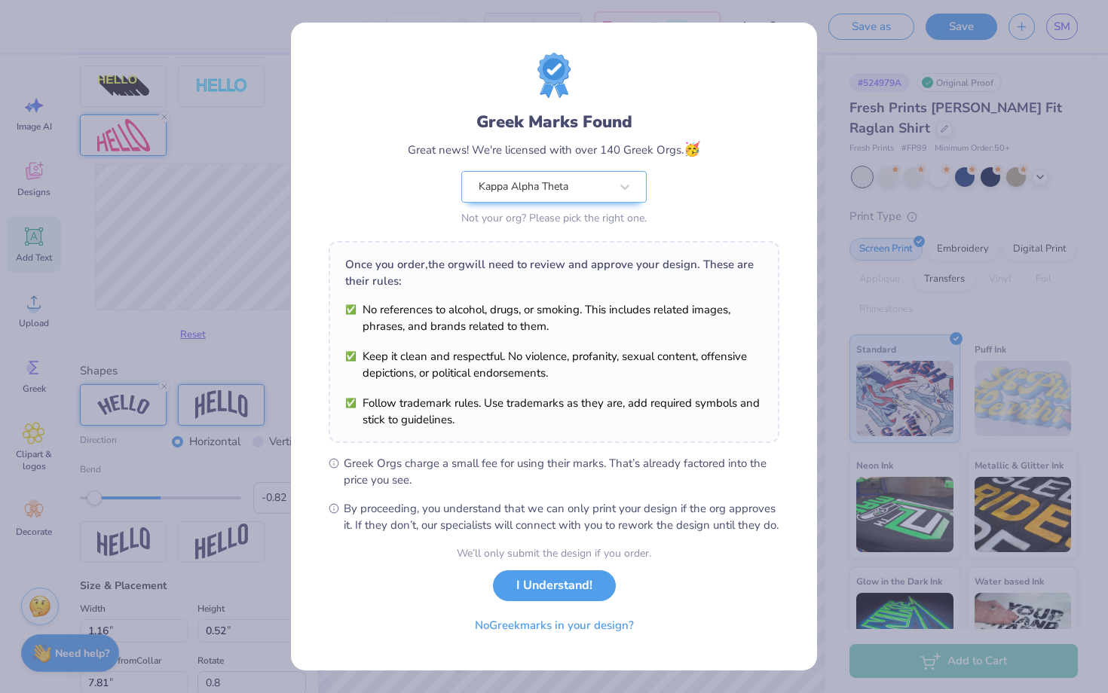
type input "-0.83"
drag, startPoint x: 232, startPoint y: 496, endPoint x: 323, endPoint y: 519, distance: 93.2
click at [93, 503] on body "– – Per Item – – Total Est. Delivery N/A Free Design Title hoco9 Save as Save S…" at bounding box center [554, 346] width 1108 height 693
click at [537, 598] on button "I Understand!" at bounding box center [554, 586] width 123 height 31
click at [591, 534] on span "By proceeding, you understand that we can only print your design if the org app…" at bounding box center [562, 517] width 436 height 33
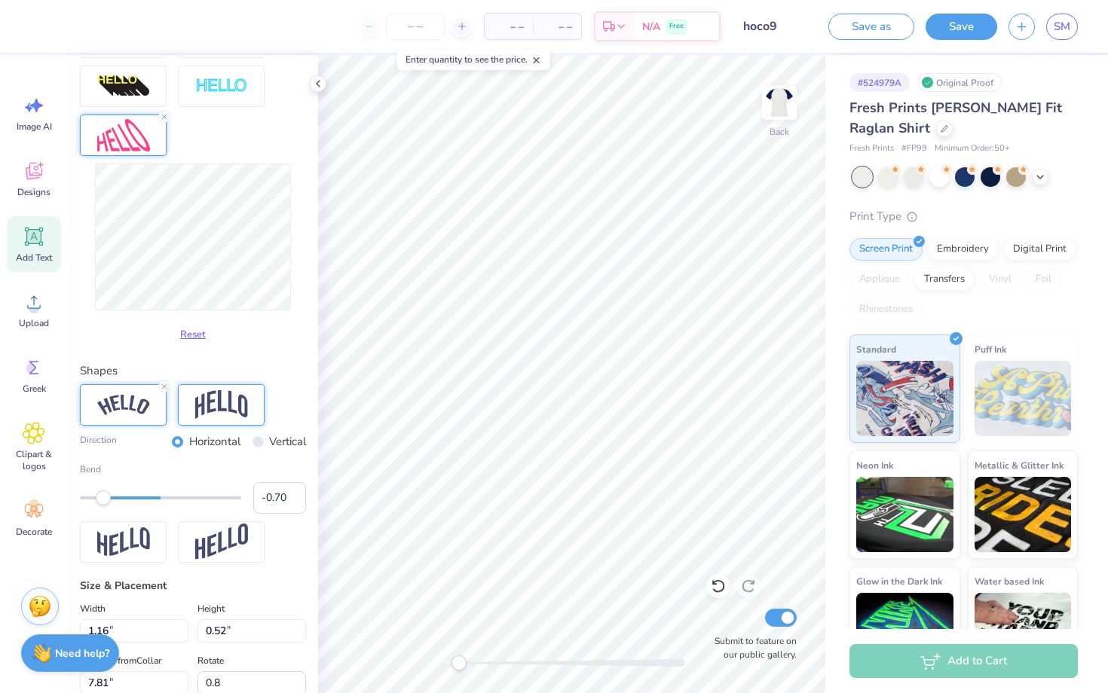
type input "-0.69"
drag, startPoint x: 93, startPoint y: 498, endPoint x: 105, endPoint y: 498, distance: 12.1
click at [105, 498] on div "Accessibility label" at bounding box center [104, 498] width 15 height 15
type input "-0.58"
click at [114, 498] on div "Accessibility label" at bounding box center [113, 498] width 15 height 15
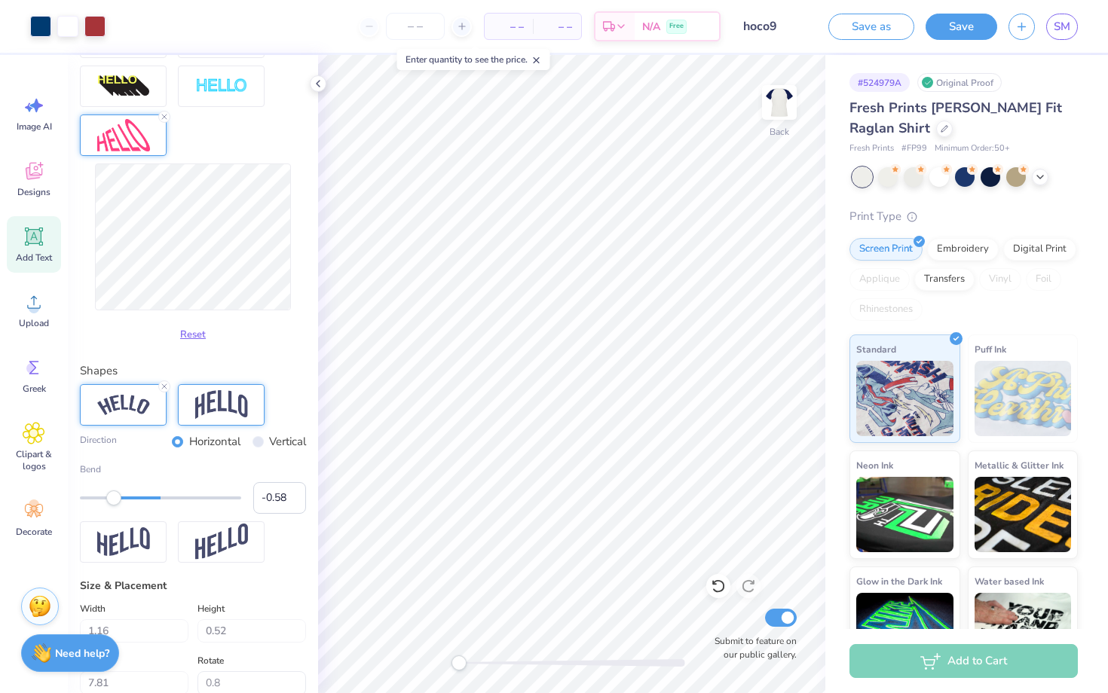
type input "0.0"
type input "1.08"
type input "0.34"
type input "7.90"
type input "0.0"
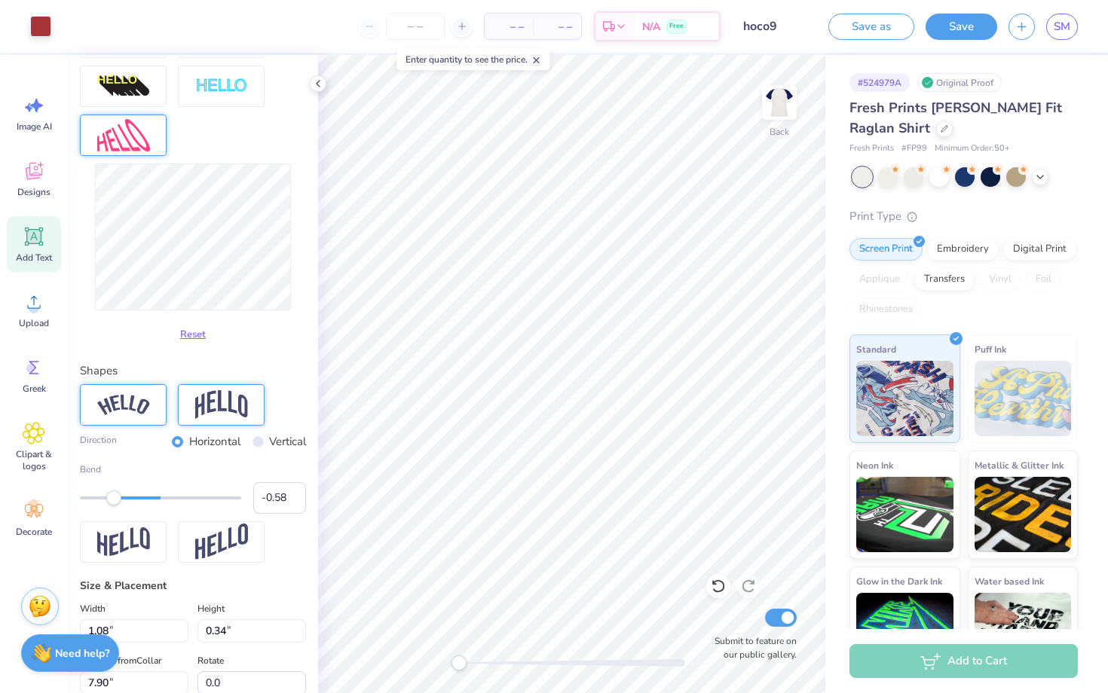
type input "7.05"
type input "0.8"
type input "-0.58"
type input "1.20"
type input "0.38"
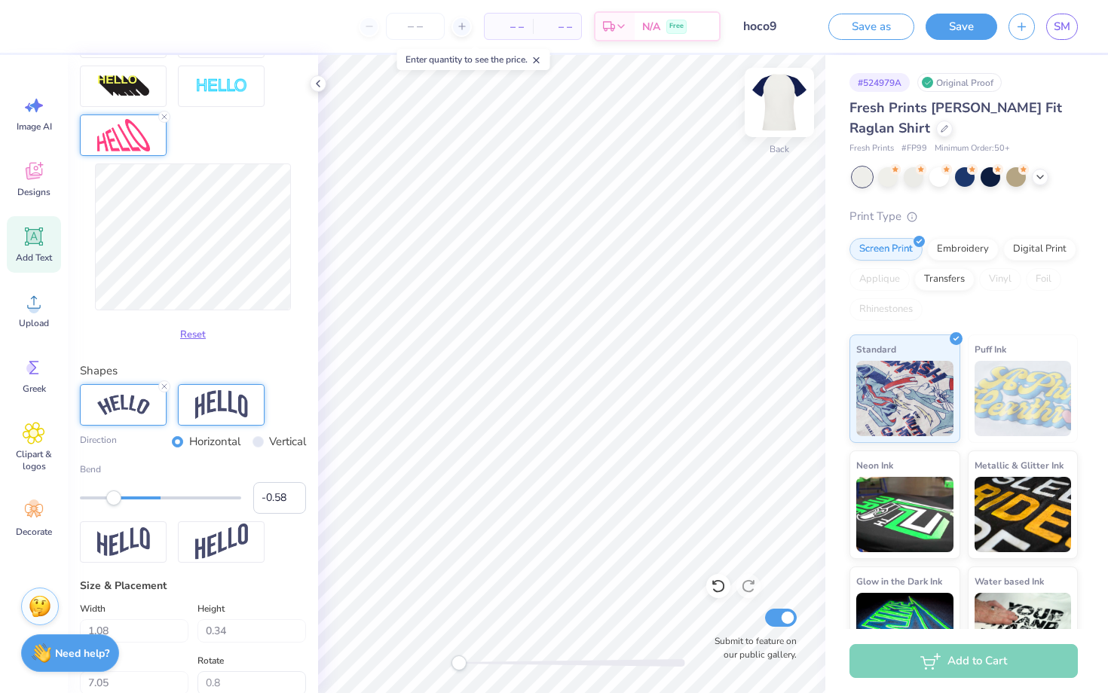
type input "7.01"
type input "0.8"
type input "1.09"
type input "0.98"
type input "11.23"
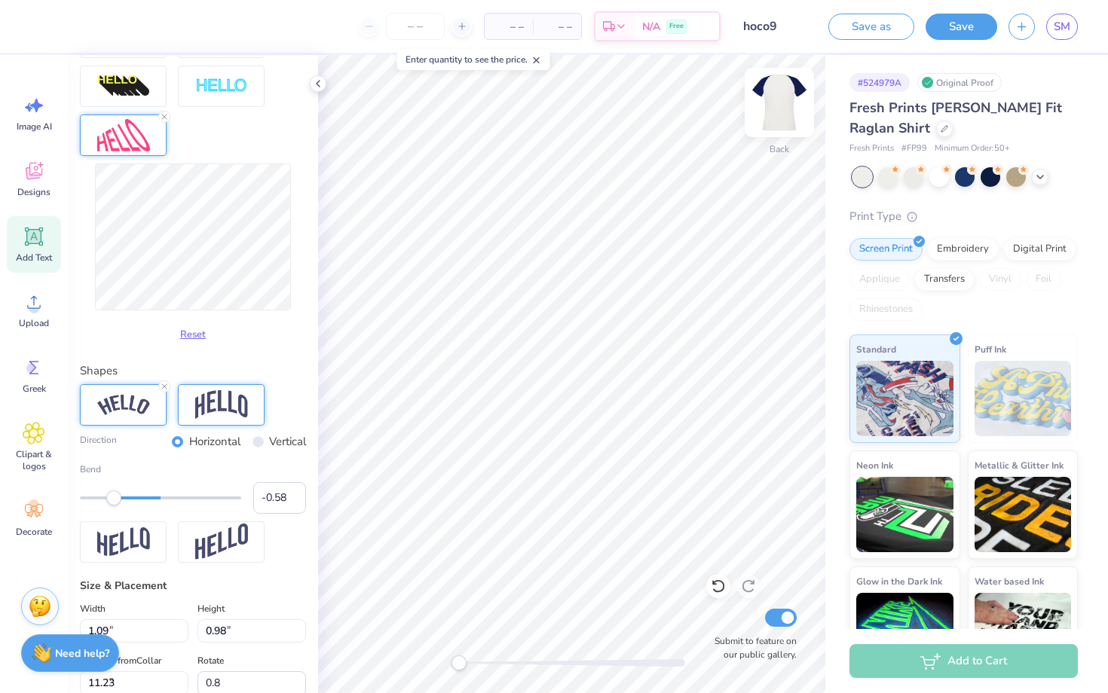
type input "0.0"
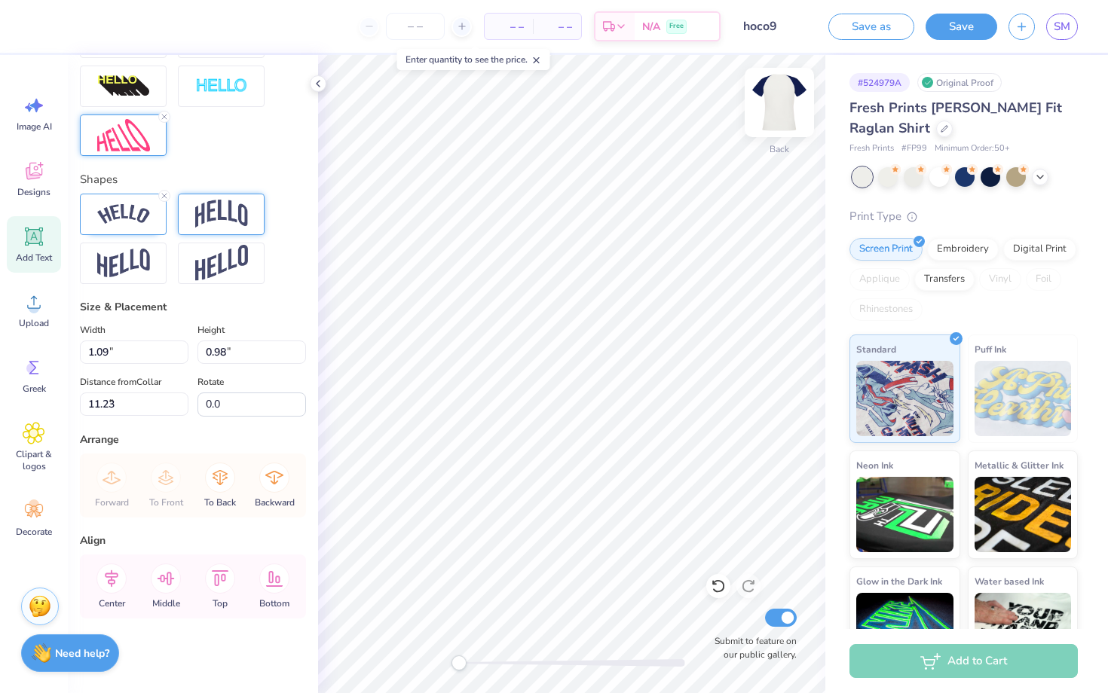
type input "1.20"
type input "0.38"
type input "7.14"
type input "0.0"
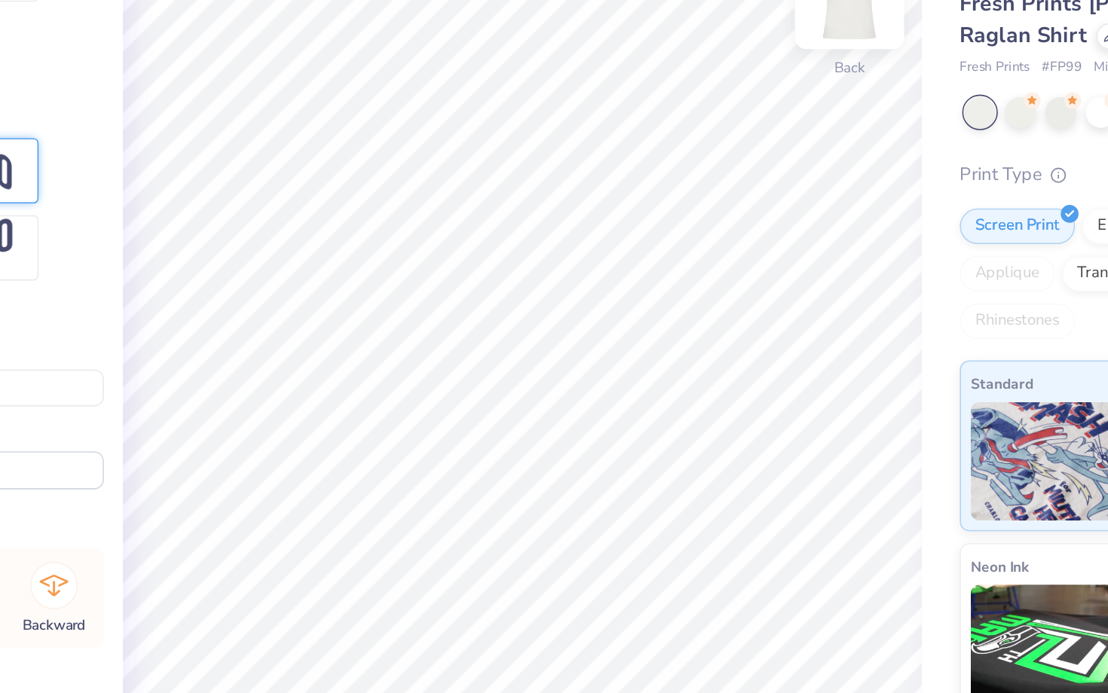
type input "2.26"
type input "0.98"
type input "5.01"
type input "0.8"
type input "1.09"
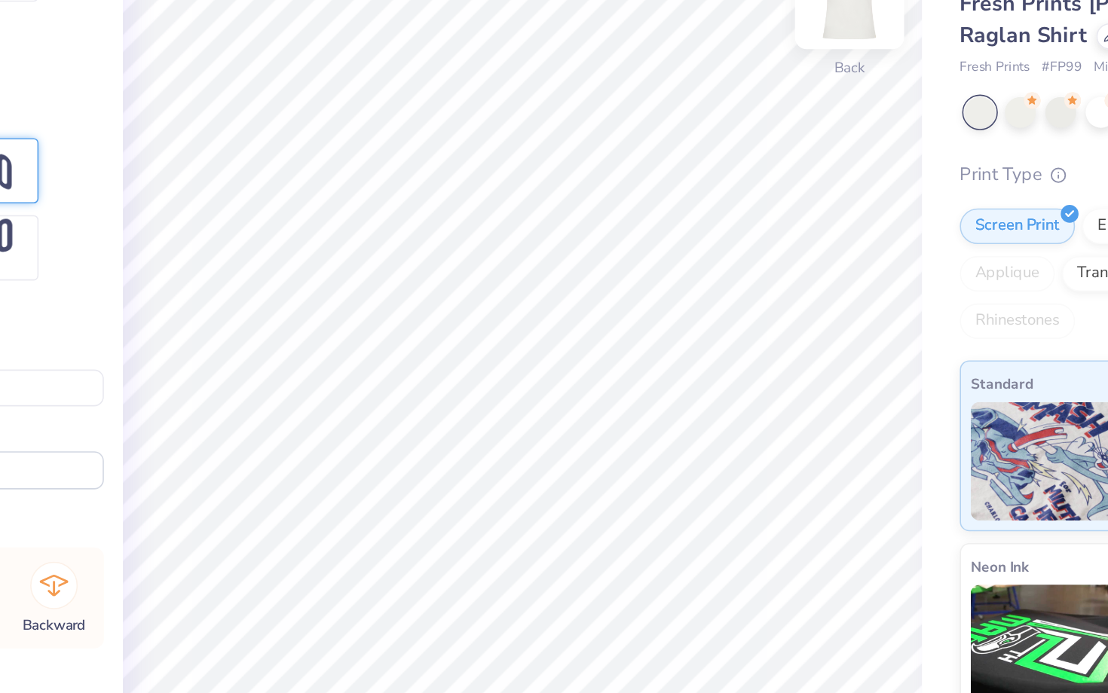
type input "5.50"
type input "0.0"
